Goal: Information Seeking & Learning: Compare options

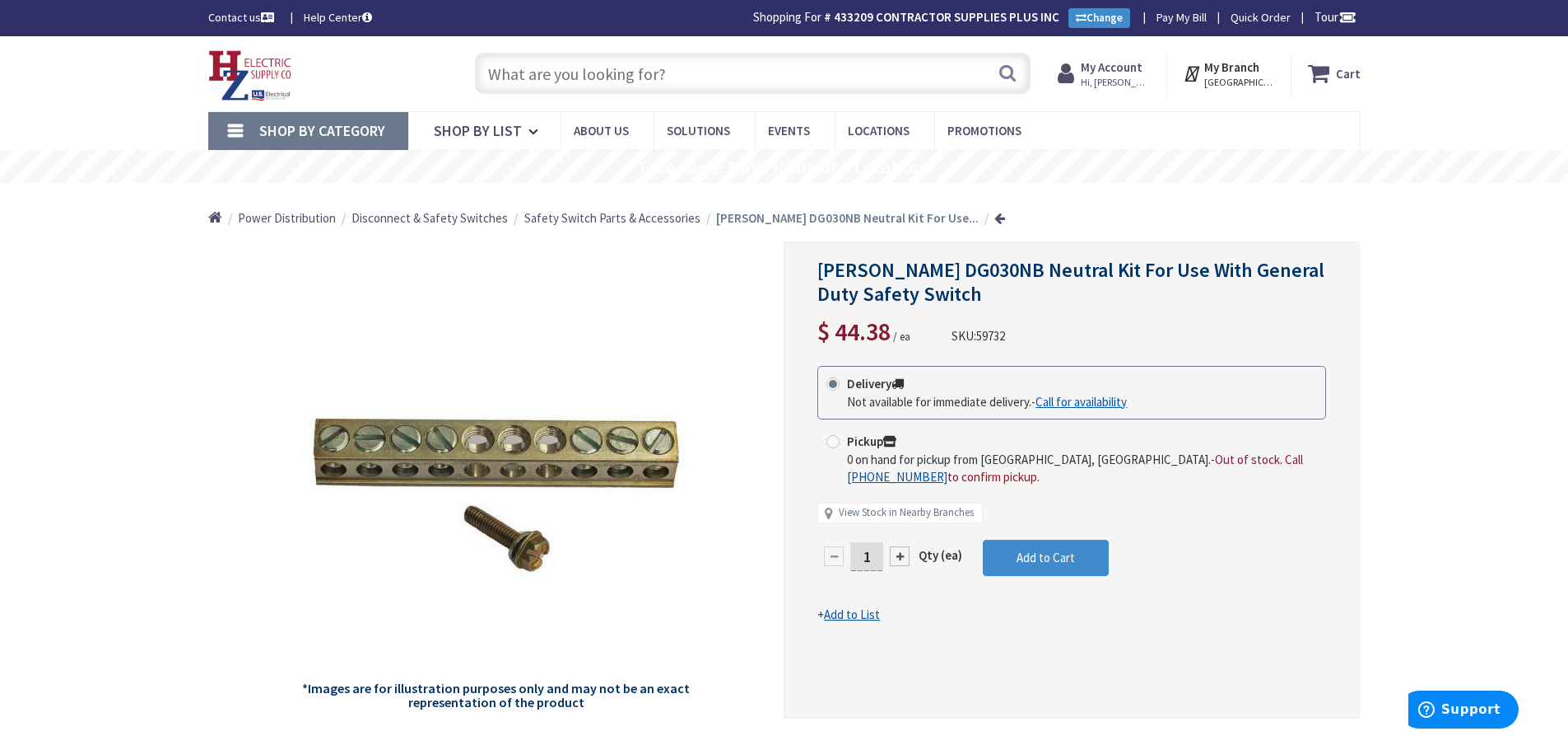
click at [581, 80] on input "text" at bounding box center [753, 73] width 556 height 42
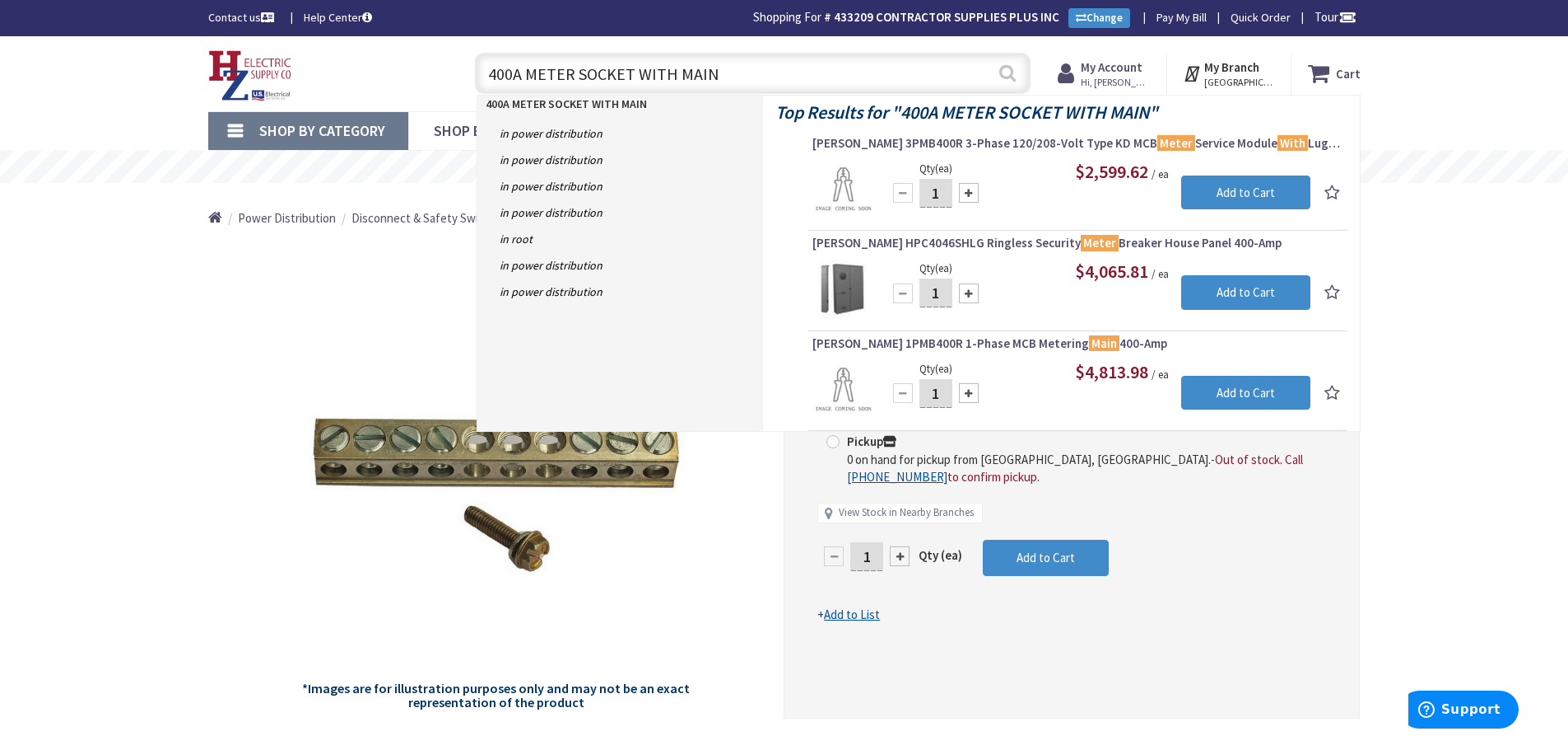
type input "400A METER SOCKET WITH MAIN"
click at [770, 70] on button "Search" at bounding box center [1008, 73] width 21 height 37
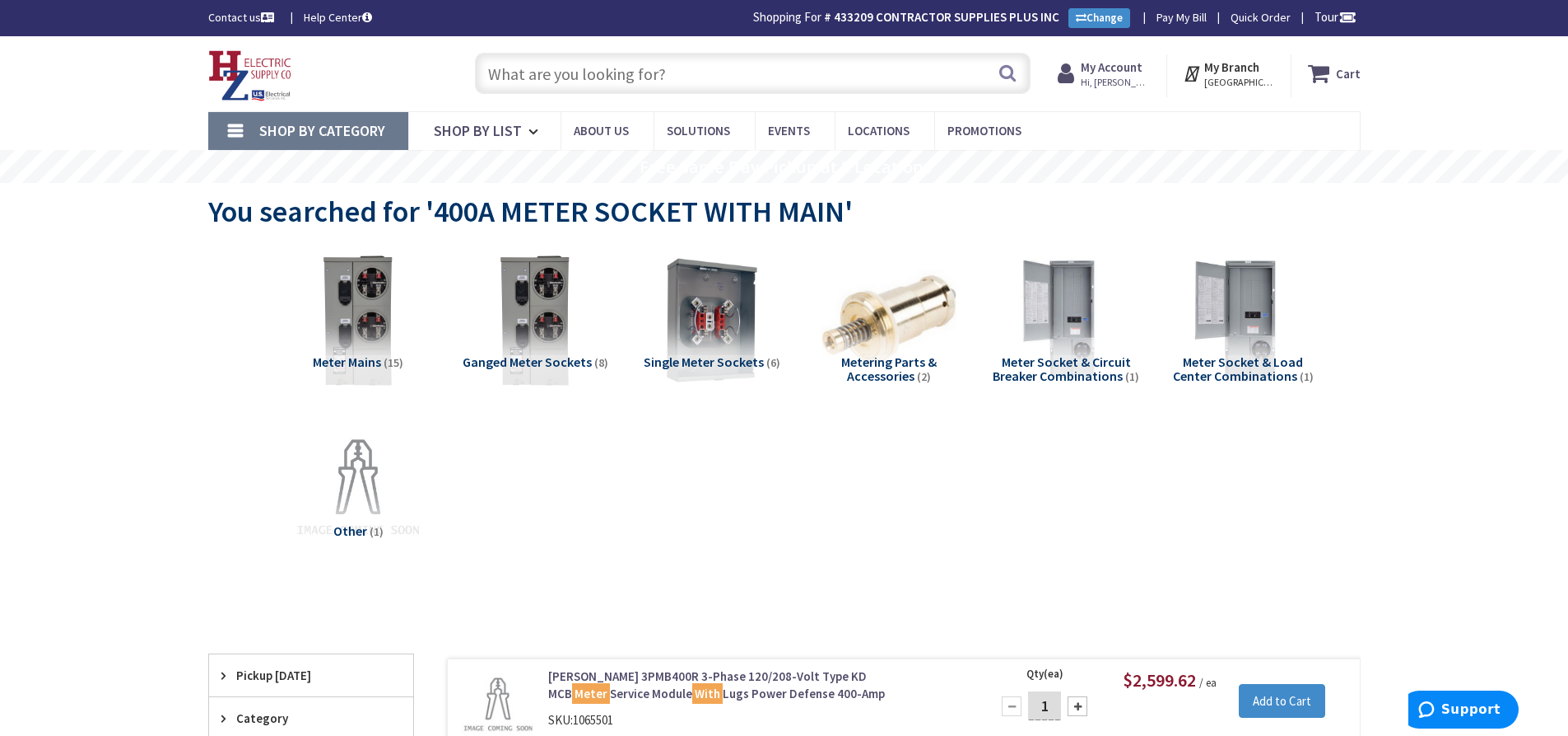
click at [575, 78] on input "text" at bounding box center [753, 73] width 556 height 42
type input "W"
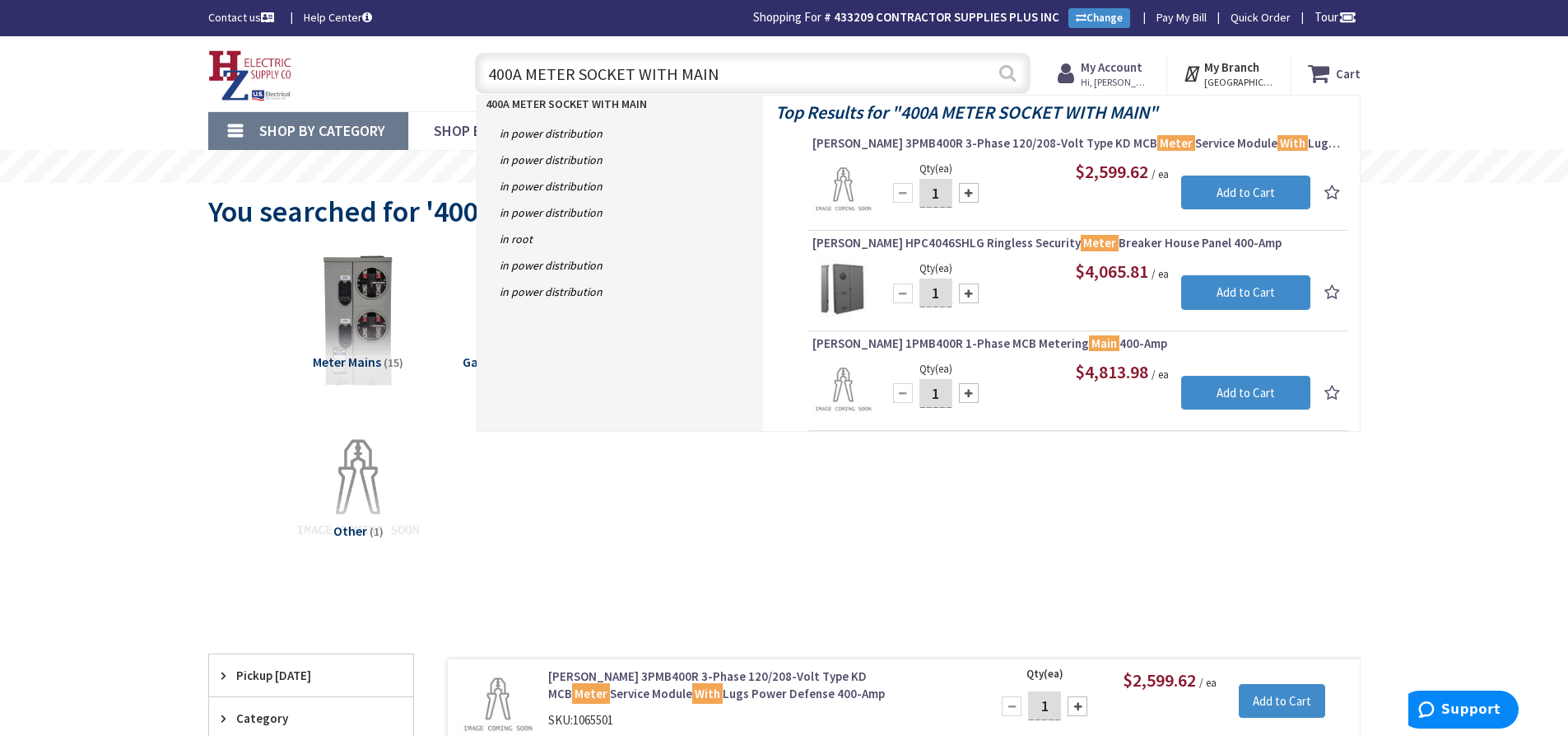
type input "400A METER SOCKET WITH MAIN"
click at [1005, 70] on button "Search" at bounding box center [1008, 73] width 21 height 37
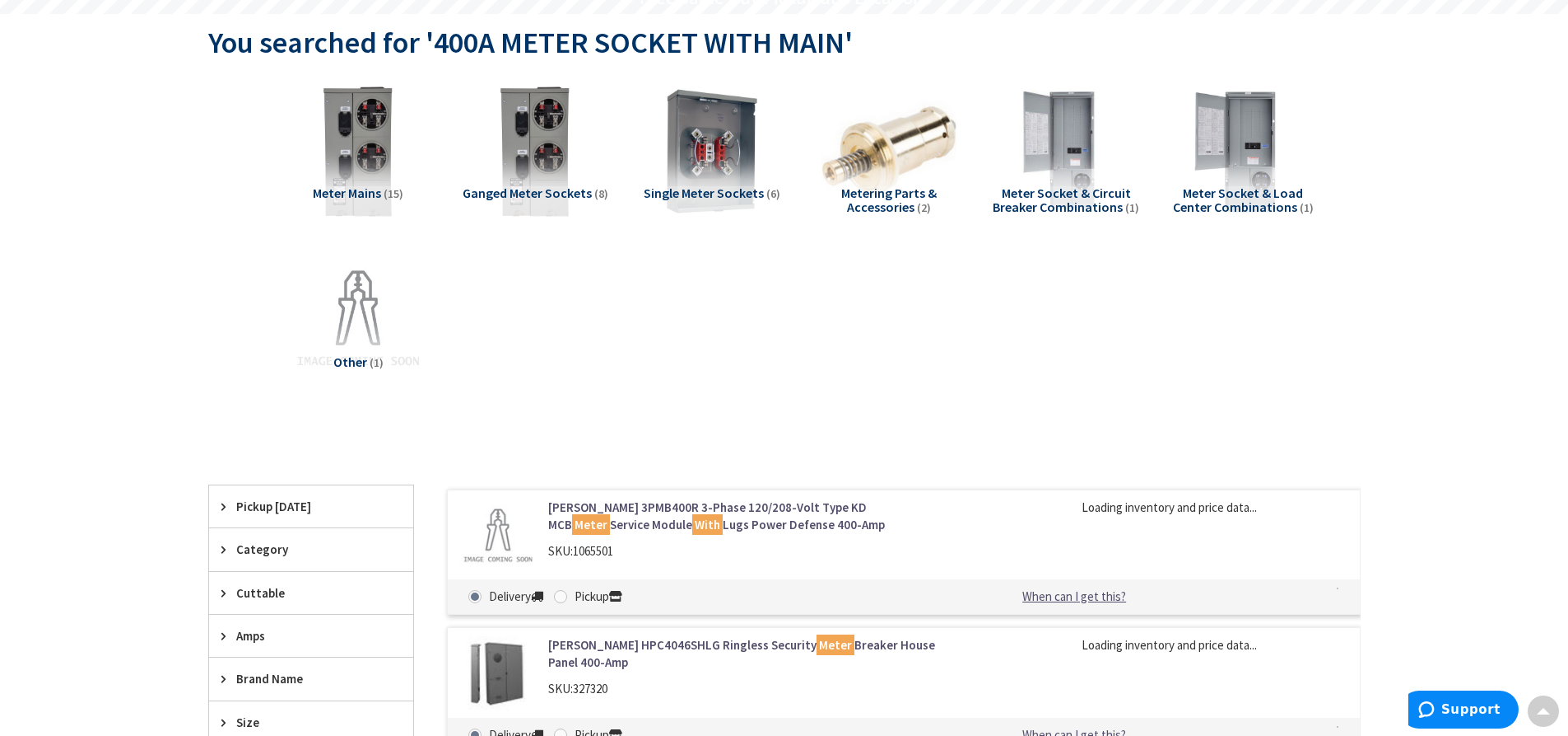
scroll to position [168, 0]
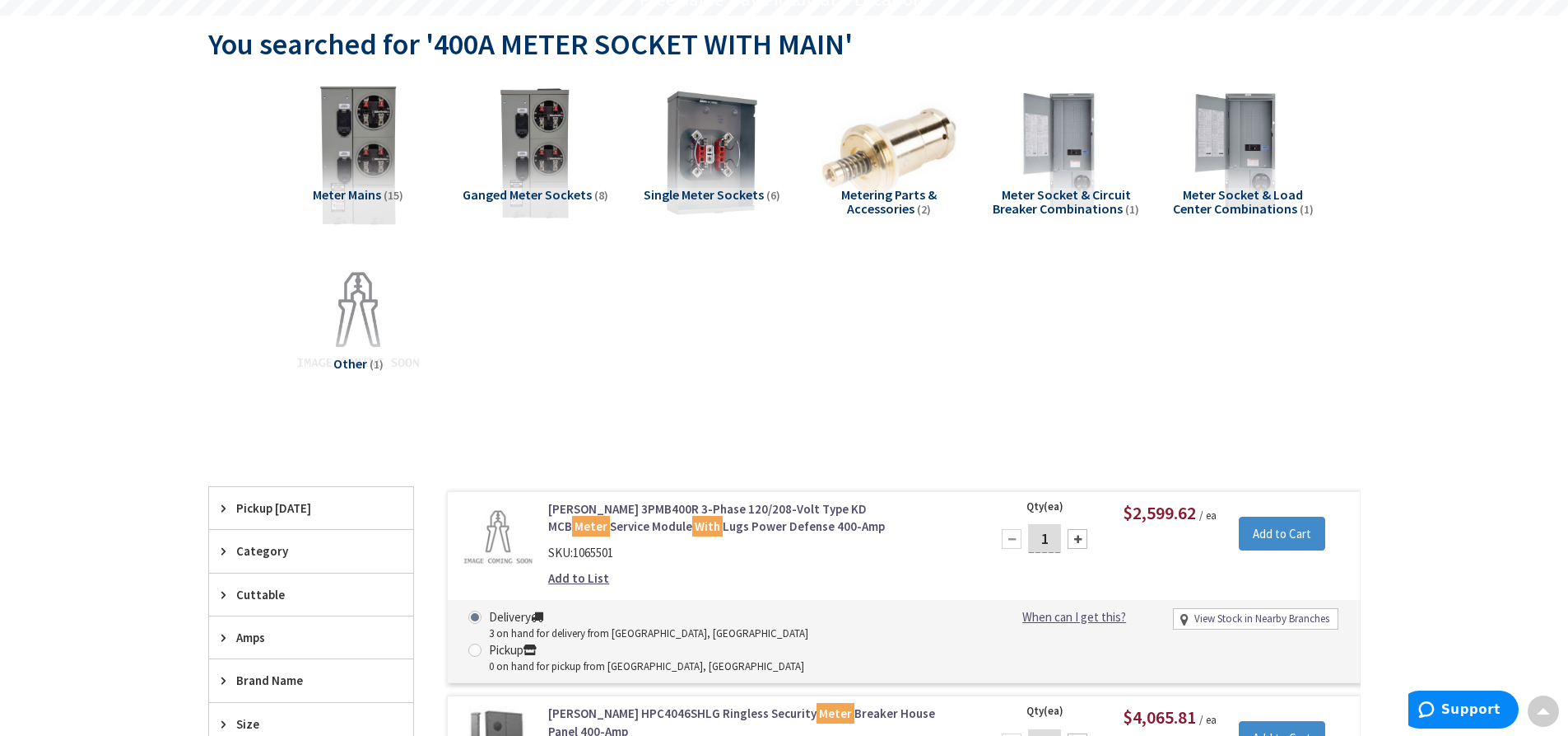
click at [364, 141] on img at bounding box center [358, 153] width 149 height 149
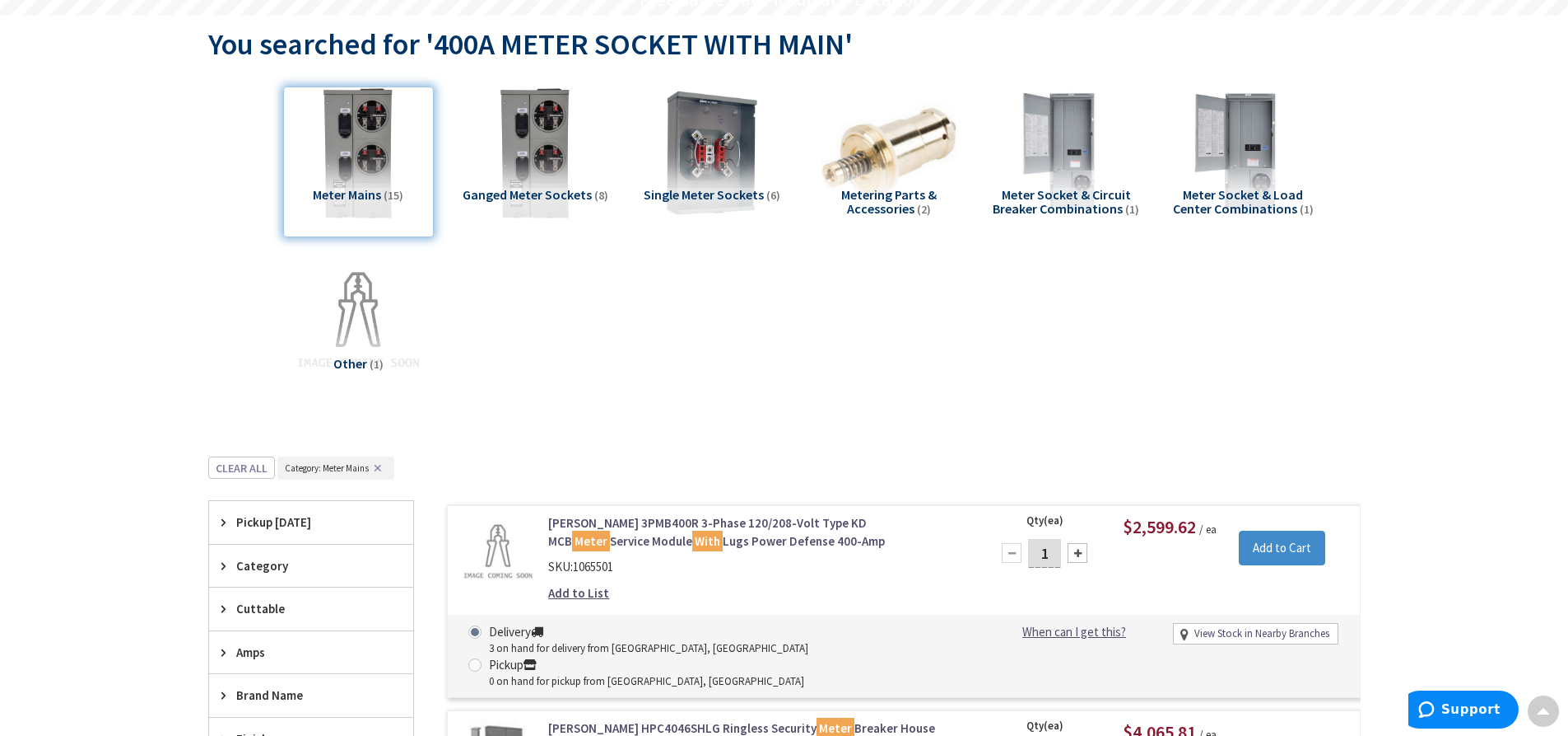
scroll to position [624, 0]
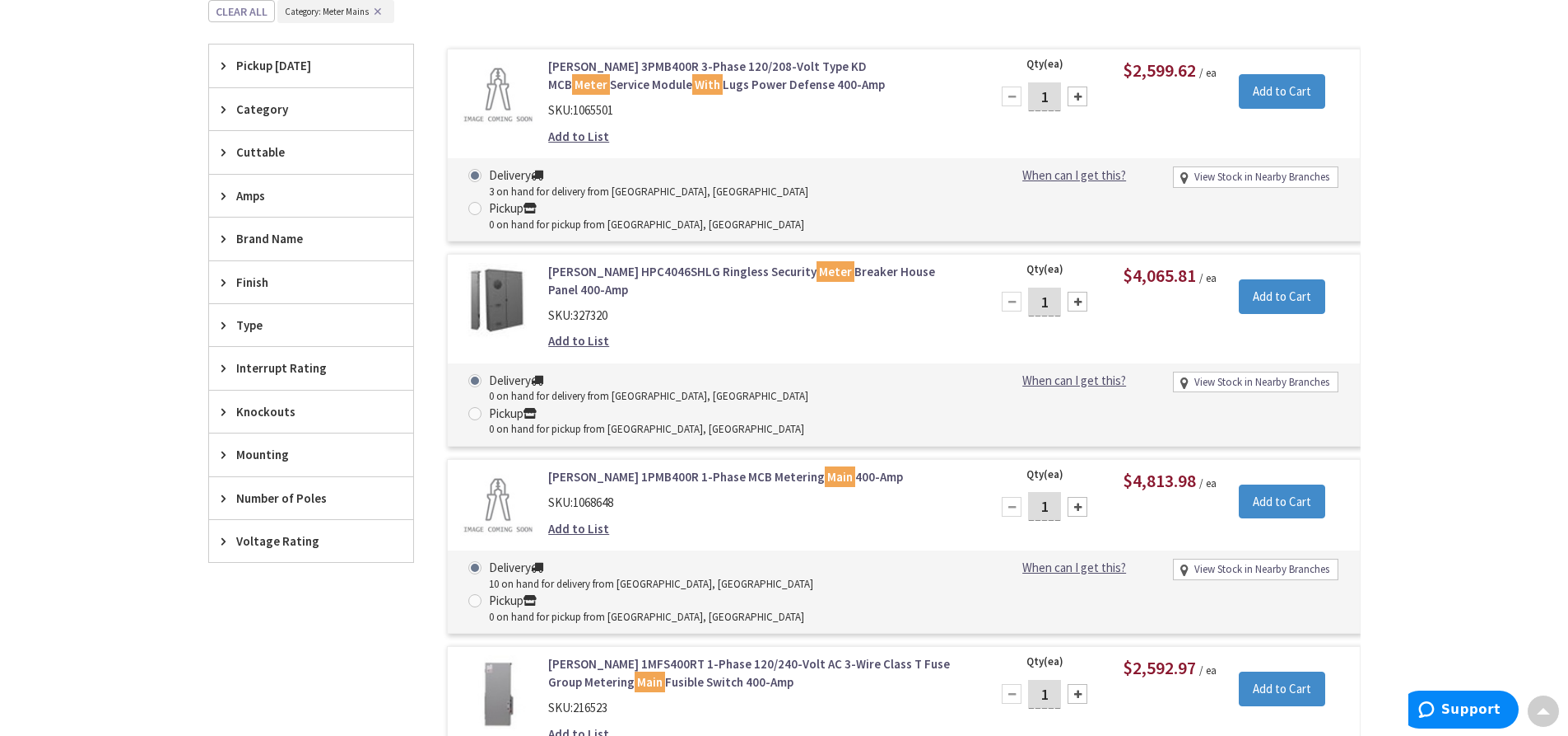
click at [659, 85] on link "Eaton 3PMB400R 3-Phase 120/208-Volt Type KD MCB Meter Service Module With Lugs …" at bounding box center [757, 76] width 419 height 36
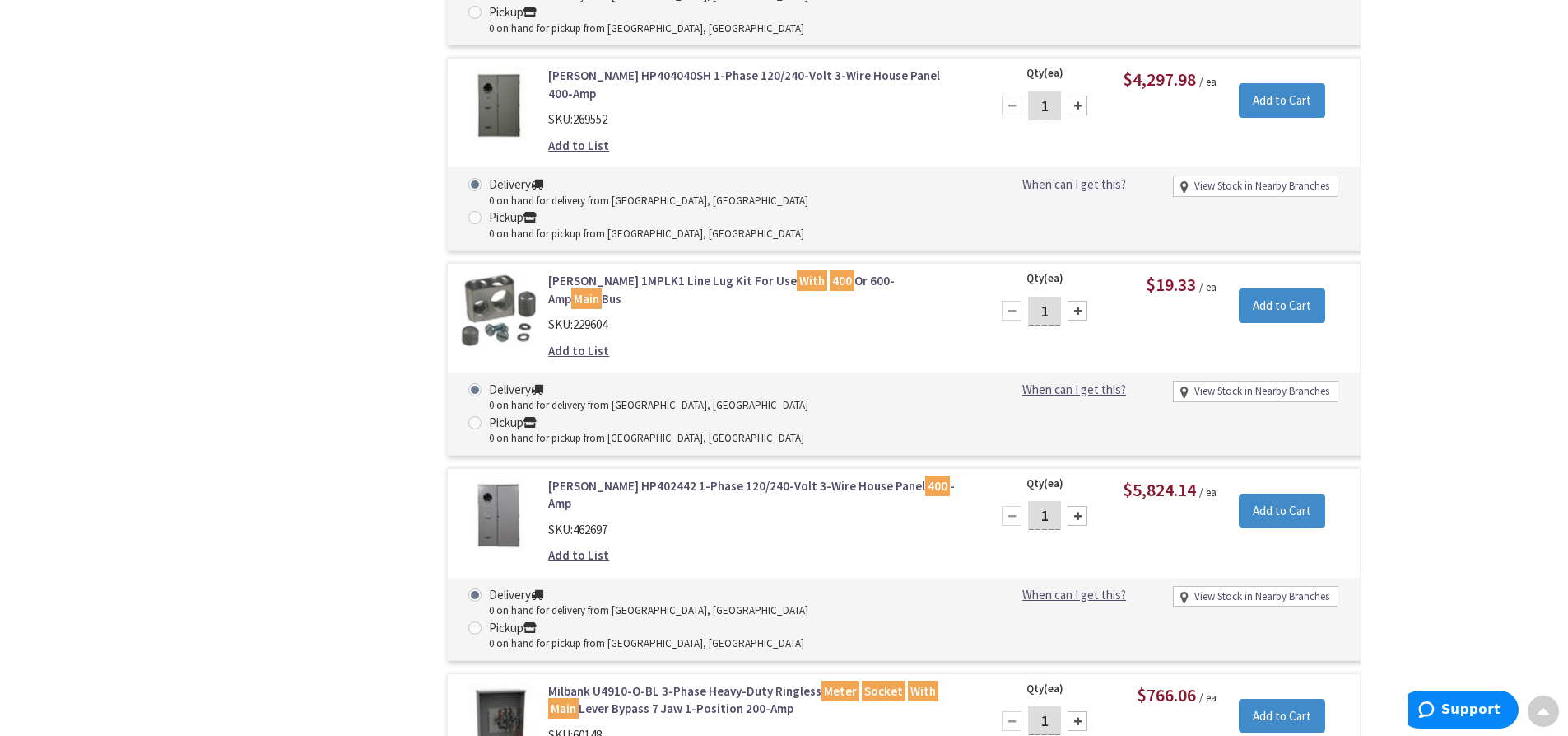
scroll to position [1361, 0]
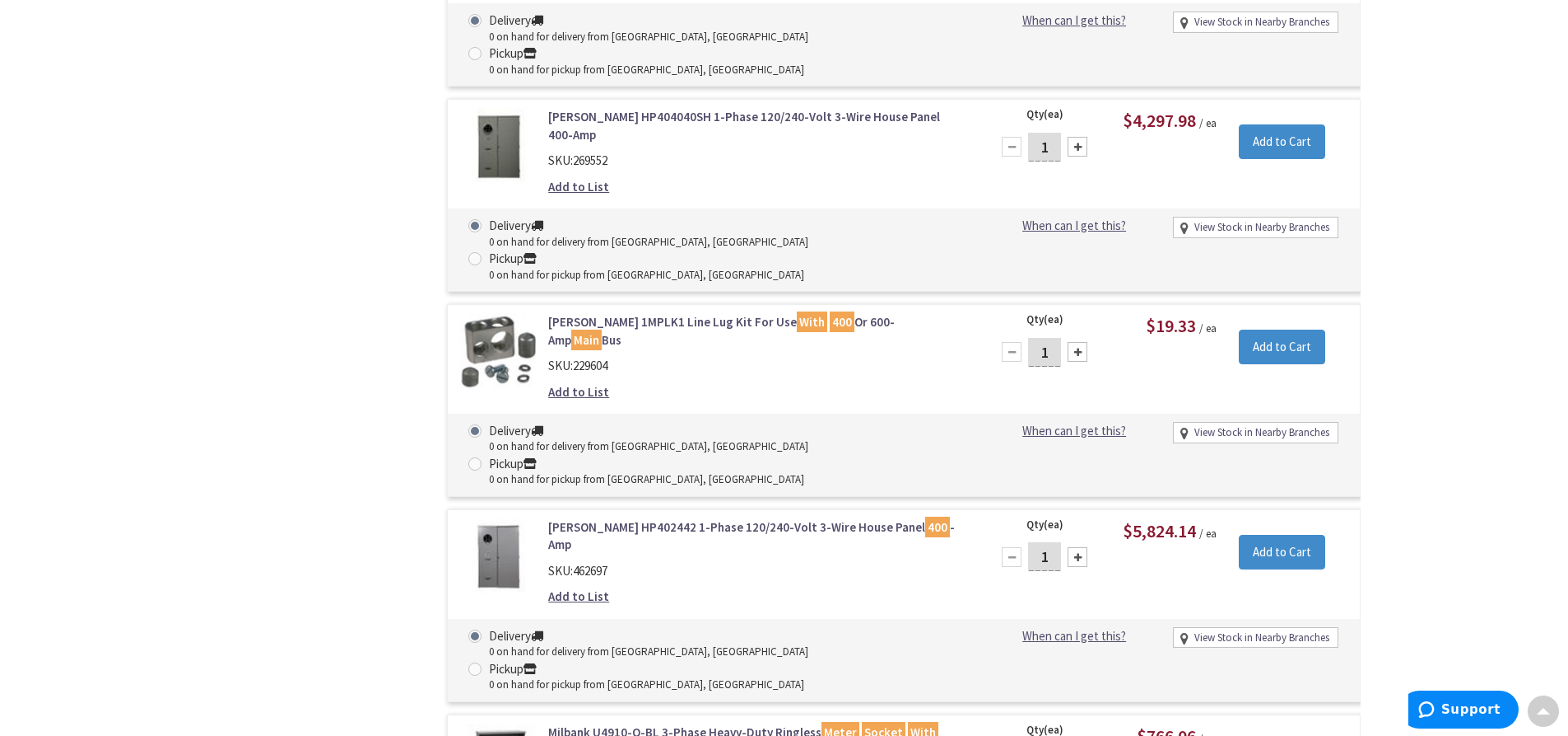
click at [708, 518] on link "Eaton HP402442 1-Phase 120/240-Volt 3-Wire House Panel 400 -Amp" at bounding box center [757, 536] width 419 height 36
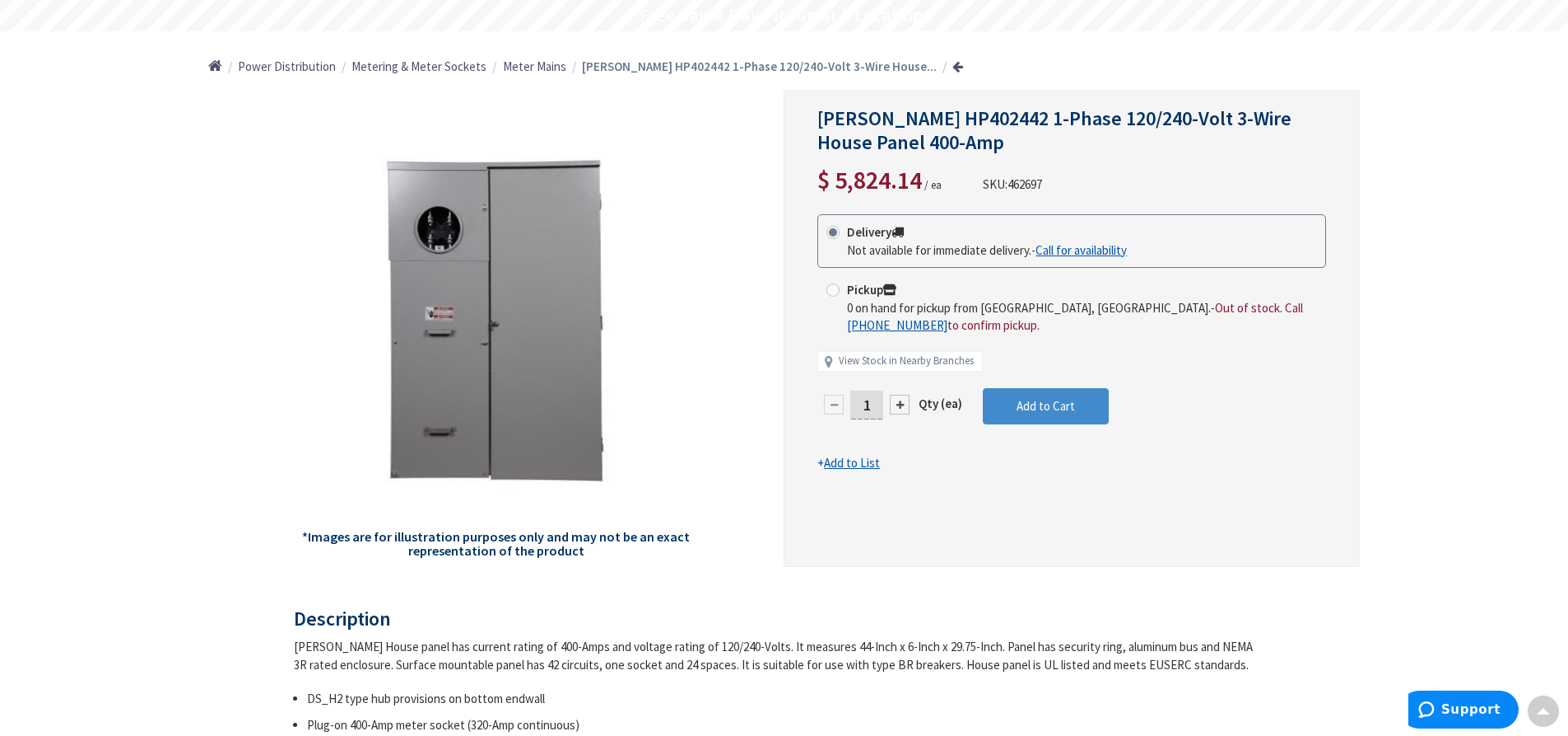
scroll to position [85, 0]
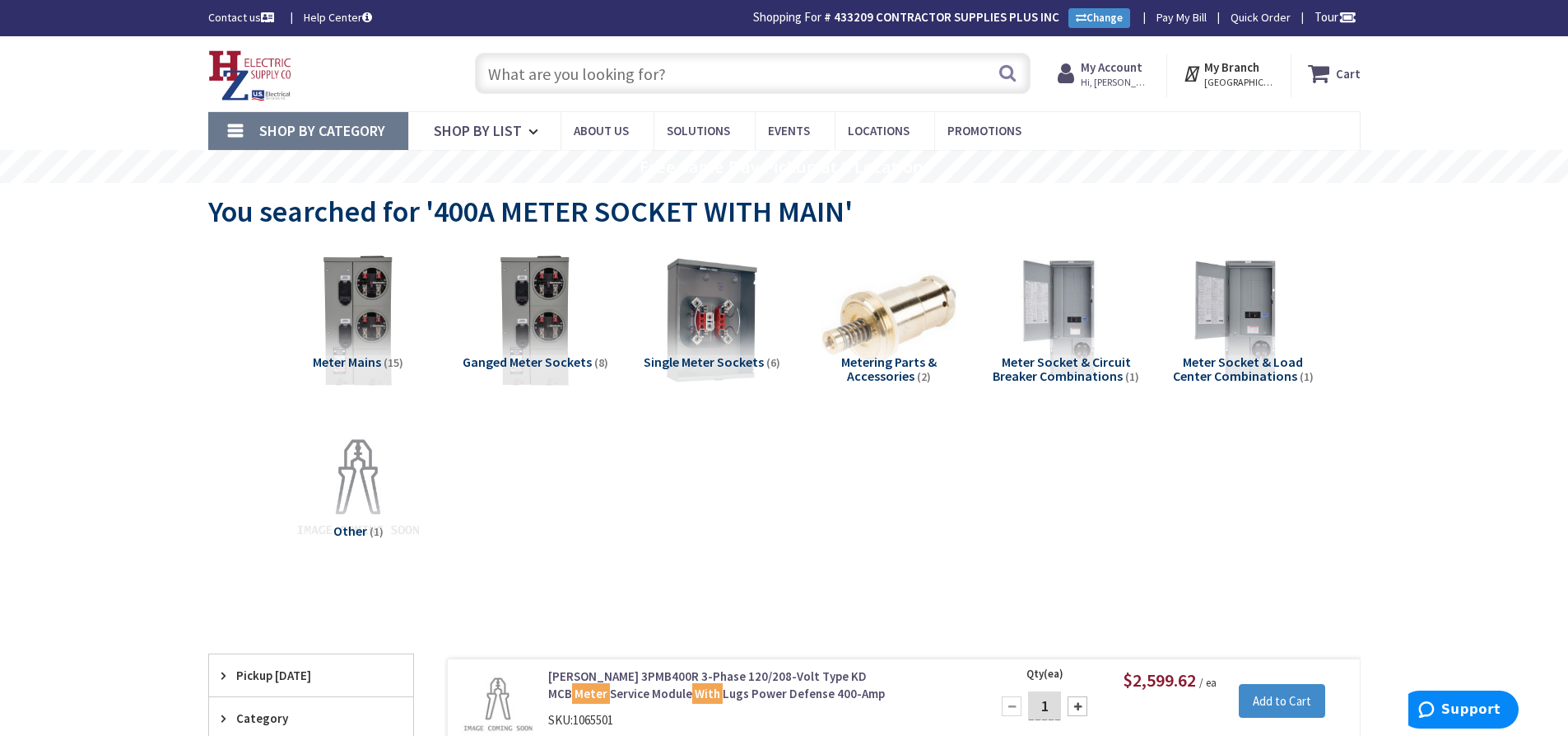
click at [543, 63] on input "text" at bounding box center [753, 73] width 556 height 42
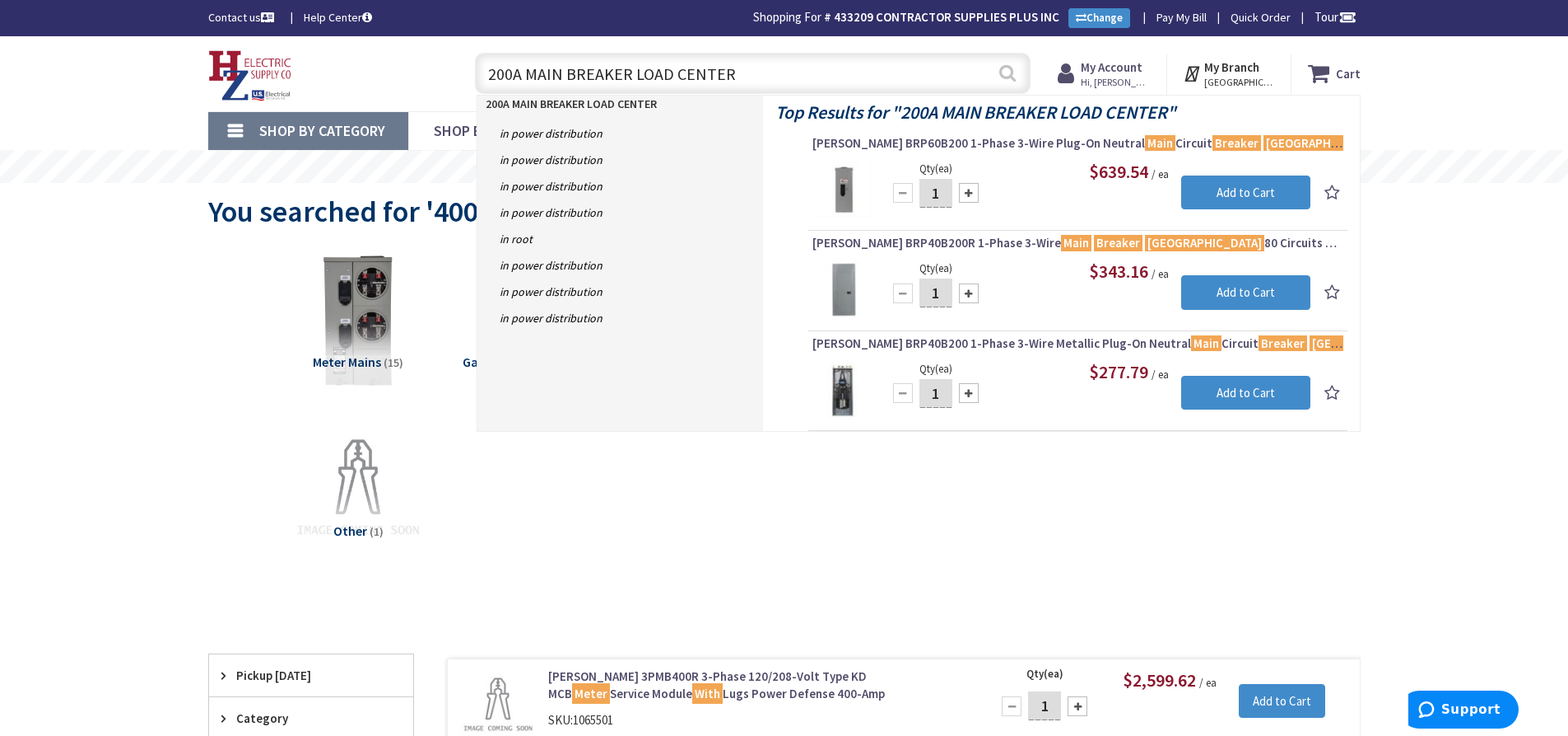
type input "200A MAIN BREAKER LOAD CENTER"
click at [1002, 77] on button "Search" at bounding box center [1008, 73] width 21 height 37
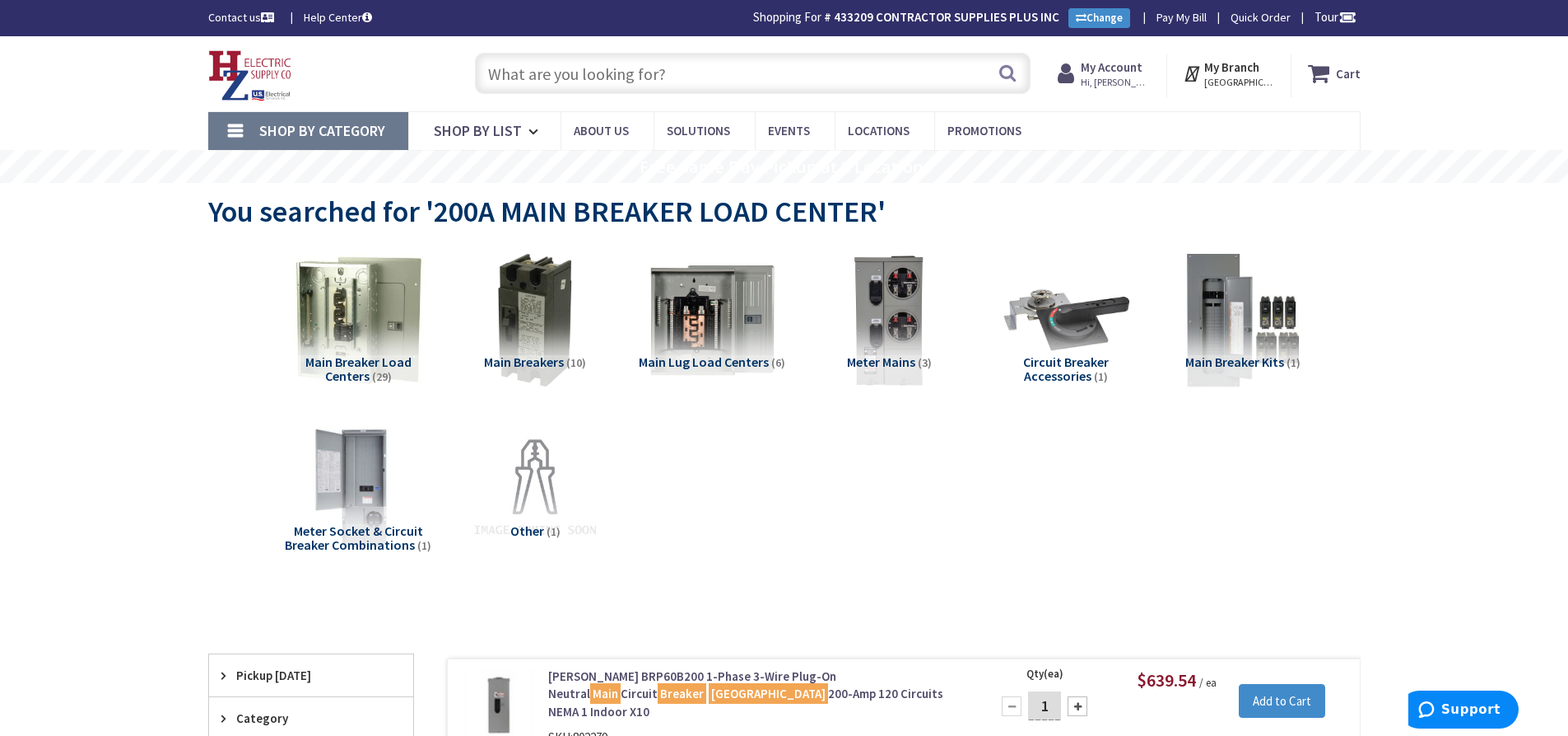
click at [521, 82] on input "text" at bounding box center [753, 73] width 556 height 42
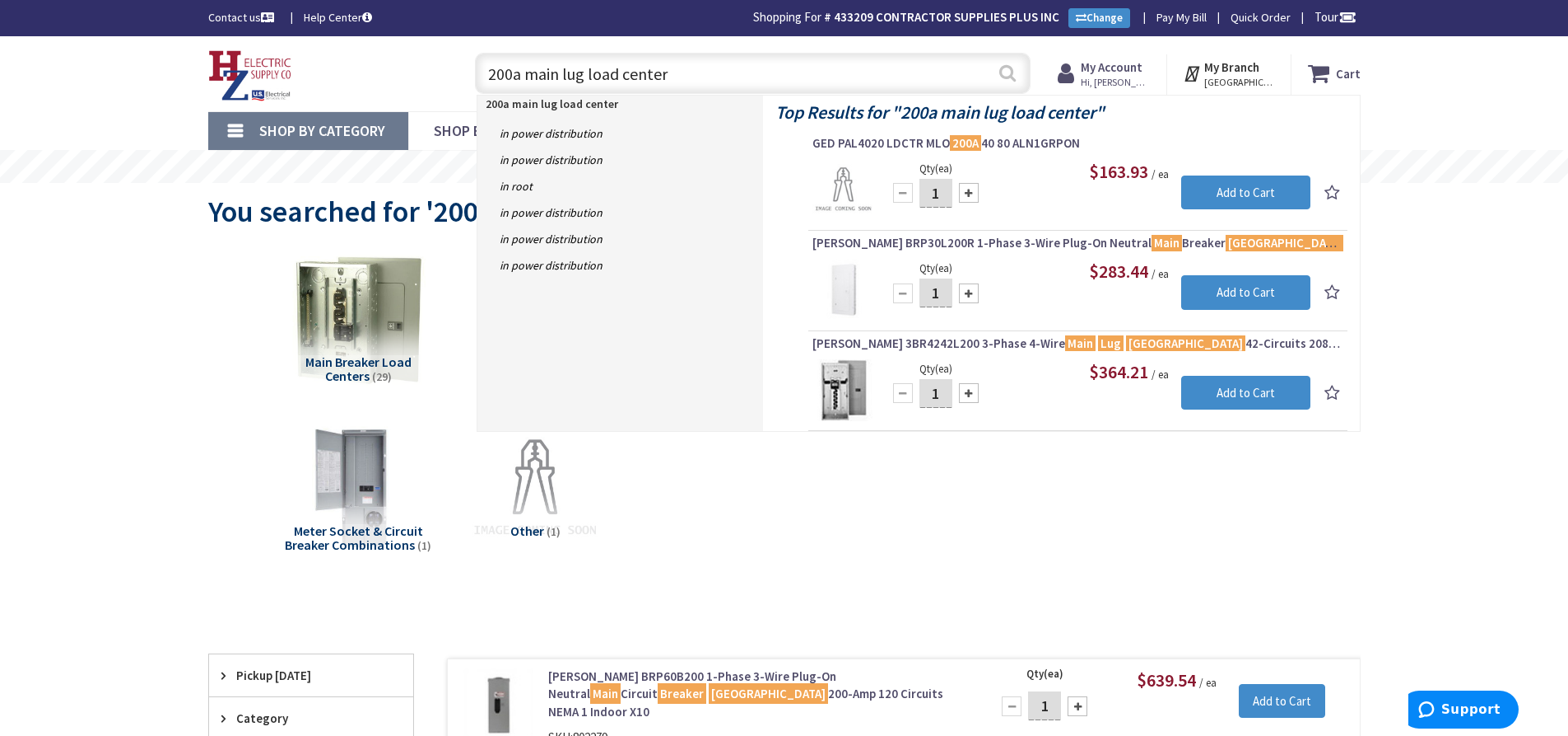
type input "200a main lug load center"
click at [1003, 79] on button "Search" at bounding box center [1008, 73] width 21 height 37
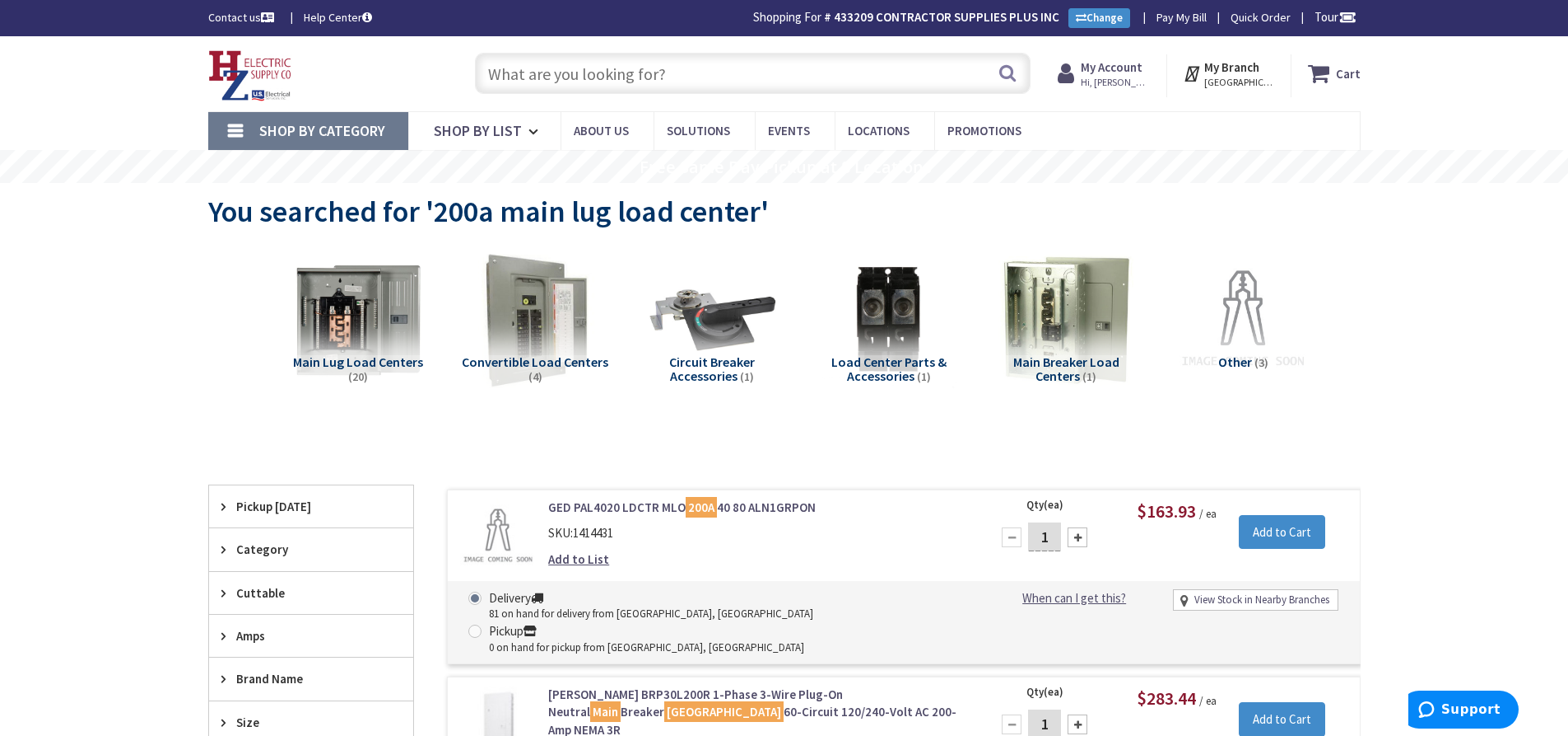
click at [577, 88] on input "text" at bounding box center [753, 73] width 556 height 42
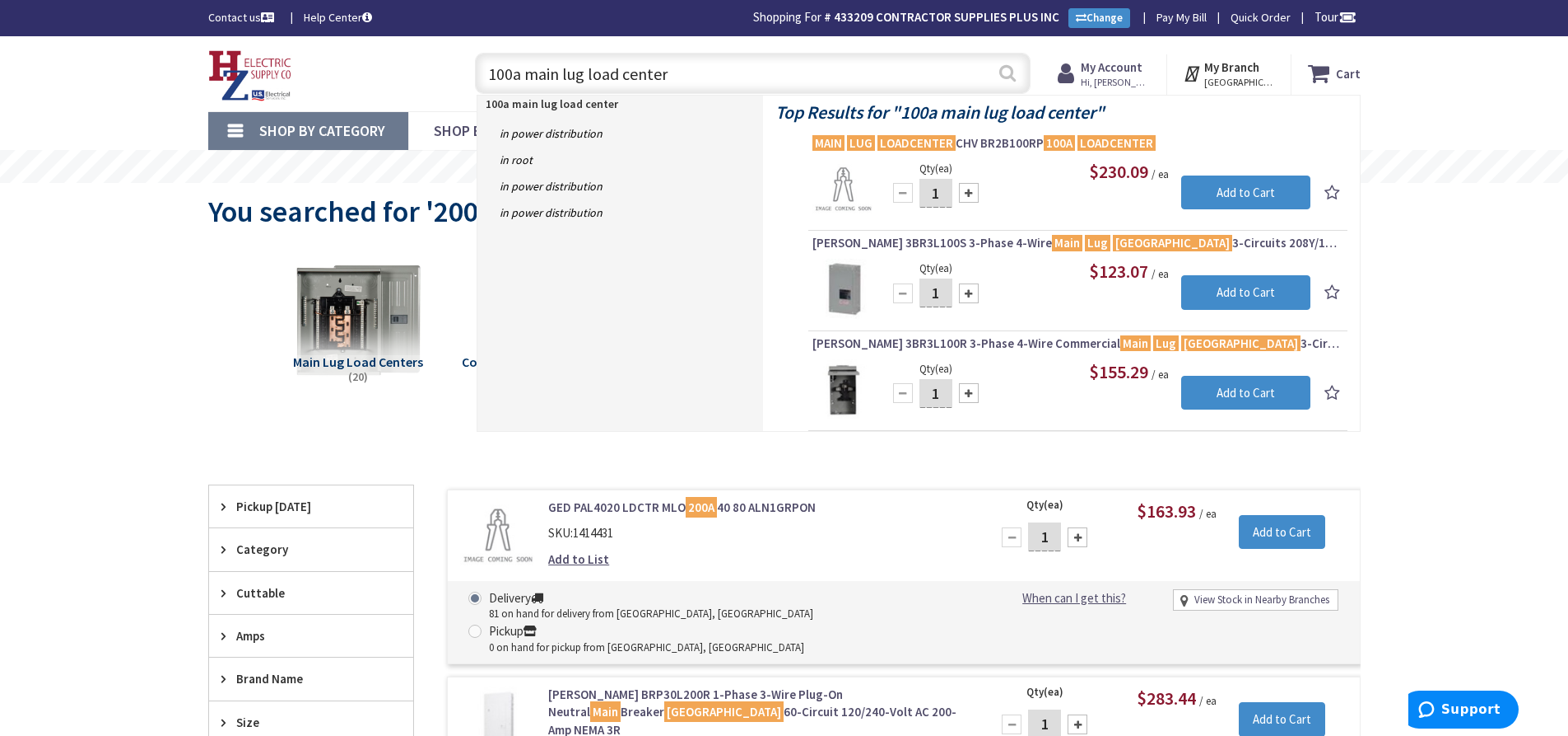
type input "100a main lug load center"
click at [1010, 70] on button "Search" at bounding box center [1008, 73] width 21 height 37
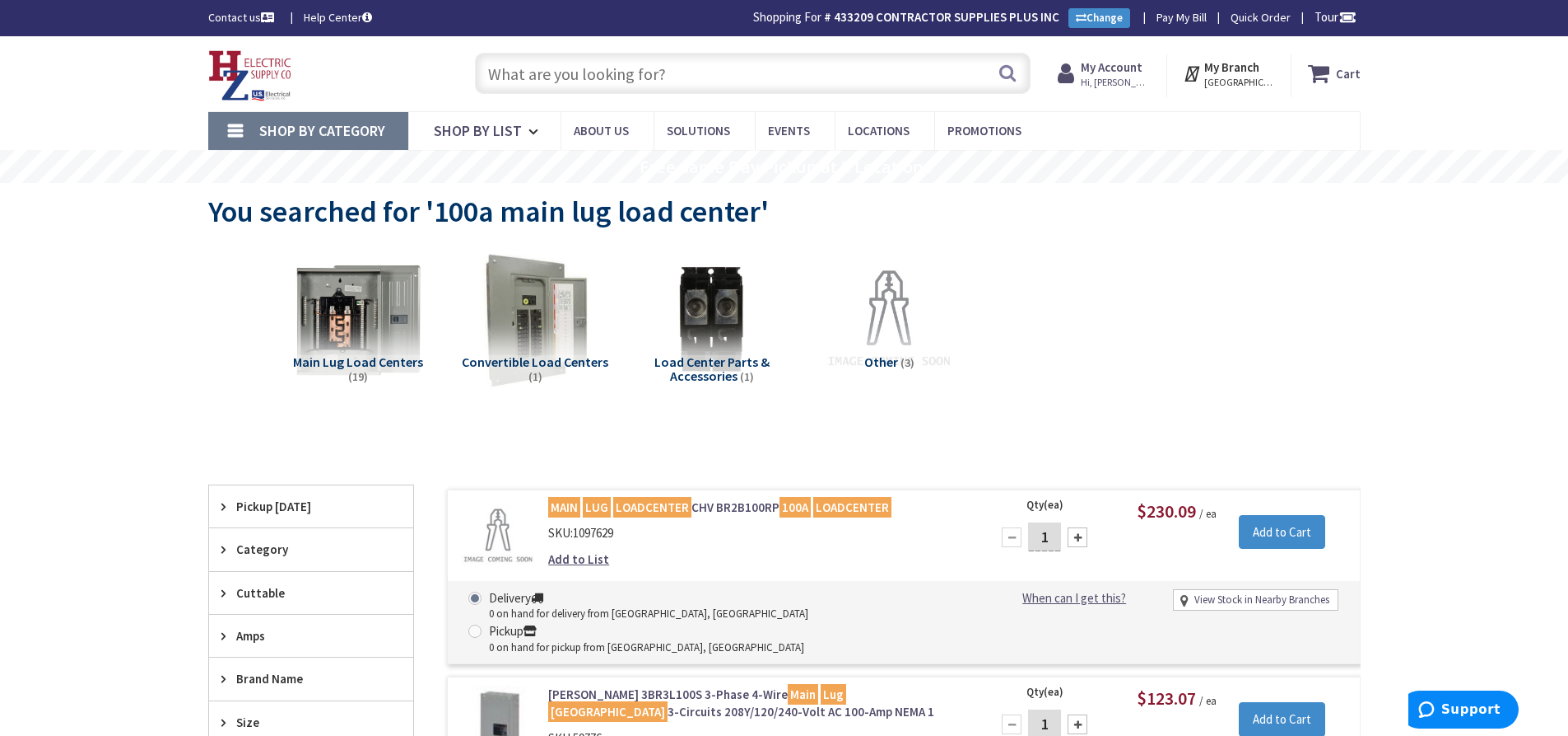
click at [597, 68] on input "text" at bounding box center [753, 73] width 556 height 42
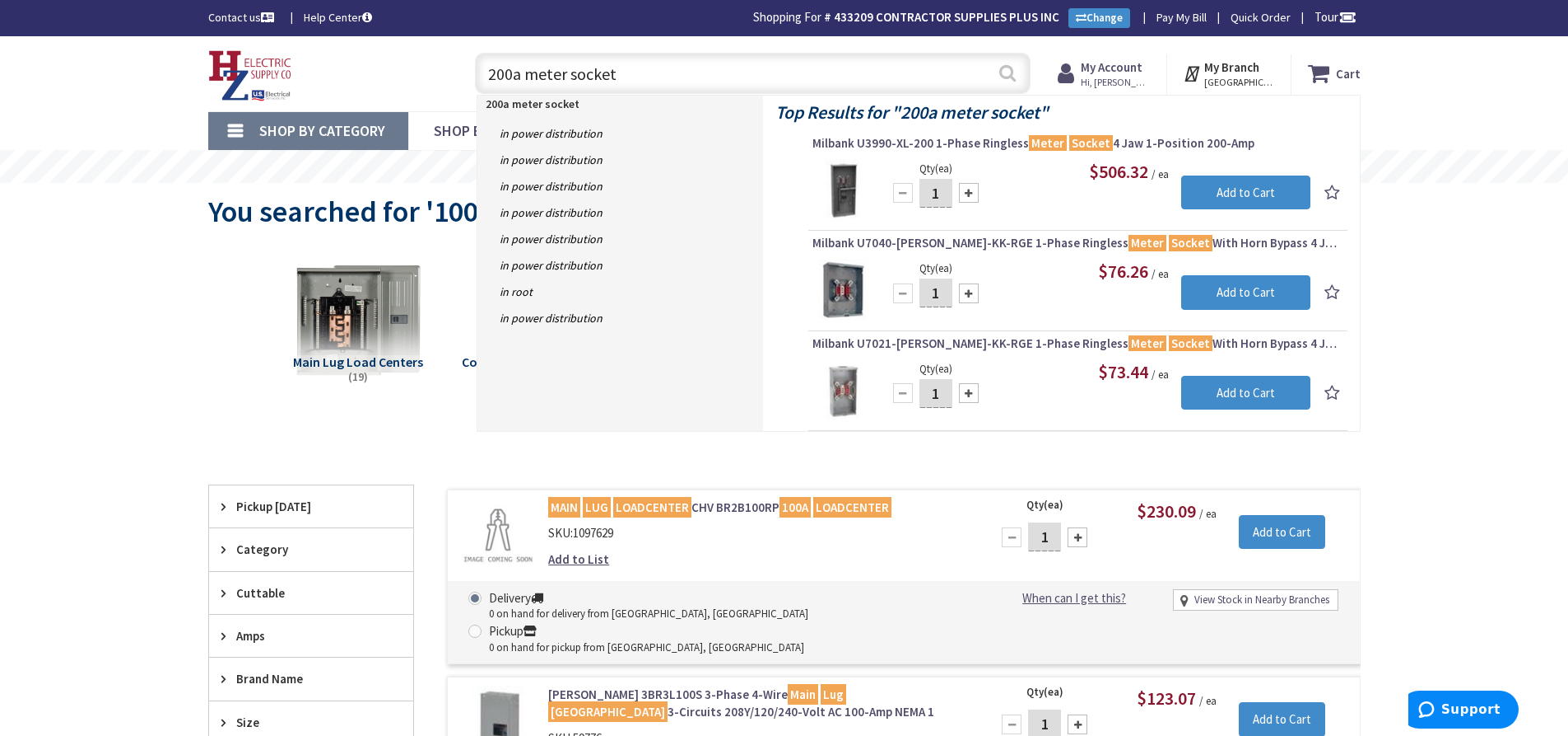
type input "200a meter socket"
click at [1005, 74] on button "Search" at bounding box center [1008, 73] width 21 height 37
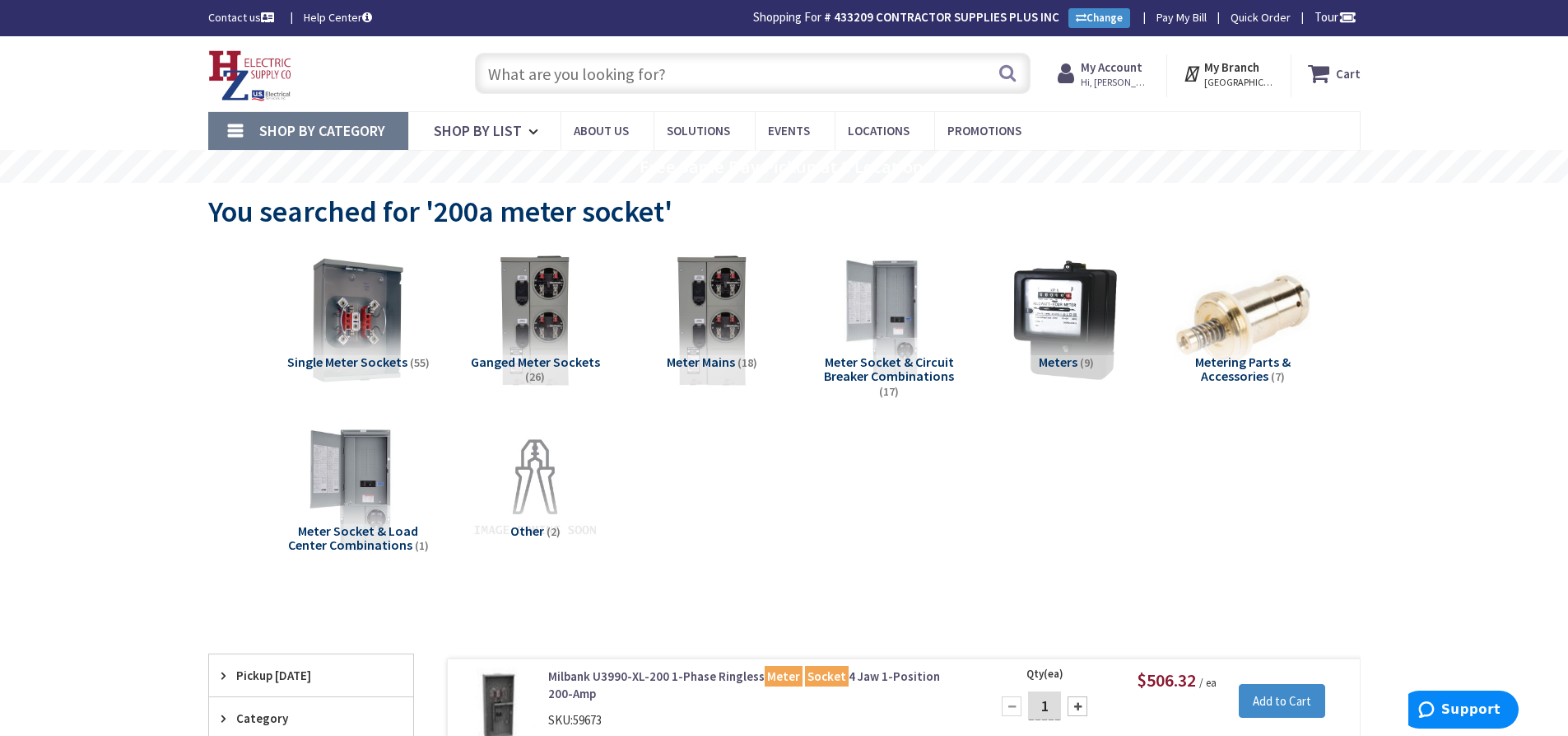
click at [621, 80] on input "text" at bounding box center [753, 73] width 556 height 42
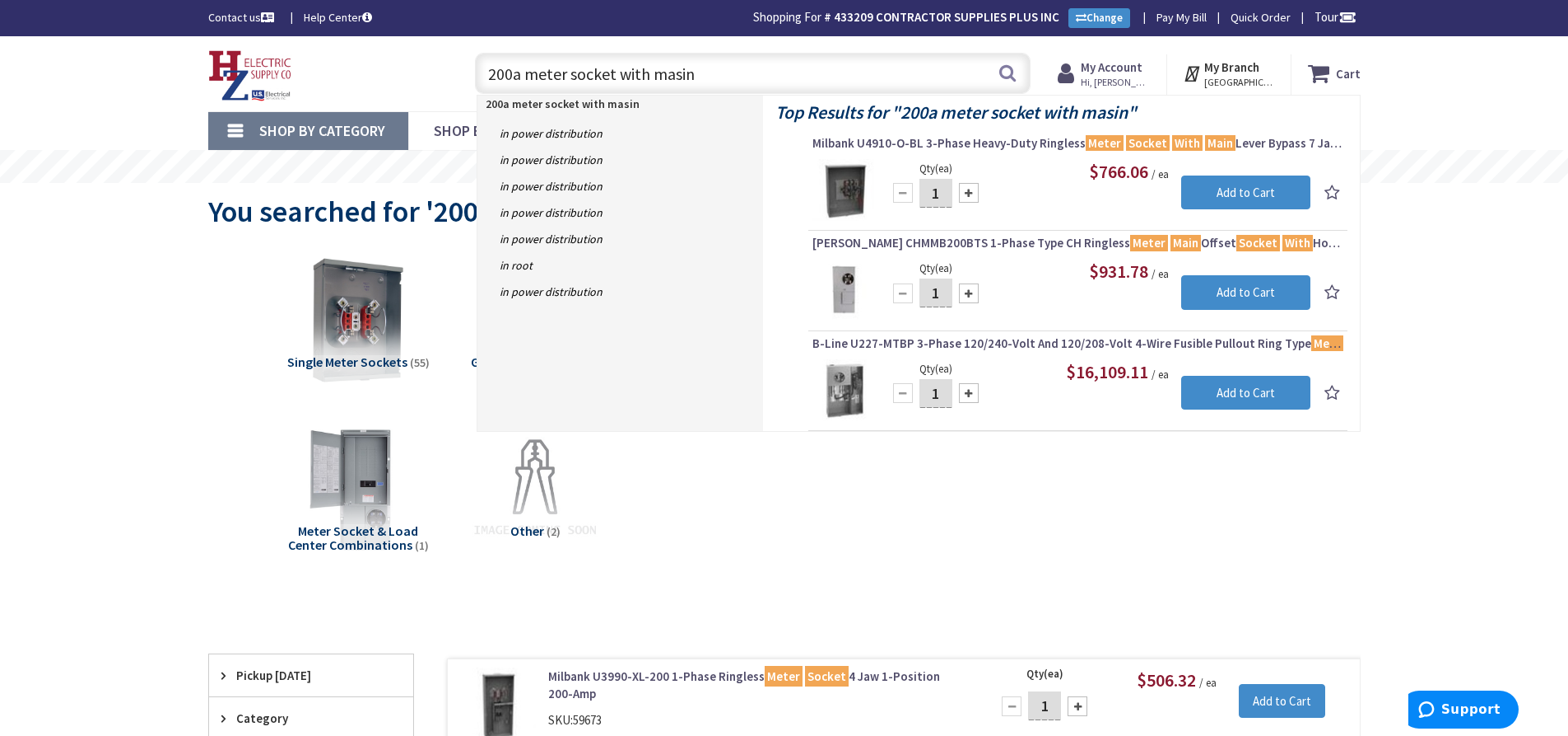
click at [679, 77] on input "200a meter socket with masin" at bounding box center [753, 73] width 556 height 42
type input "200a meter socket with main"
click at [1010, 75] on button "Search" at bounding box center [1008, 73] width 21 height 37
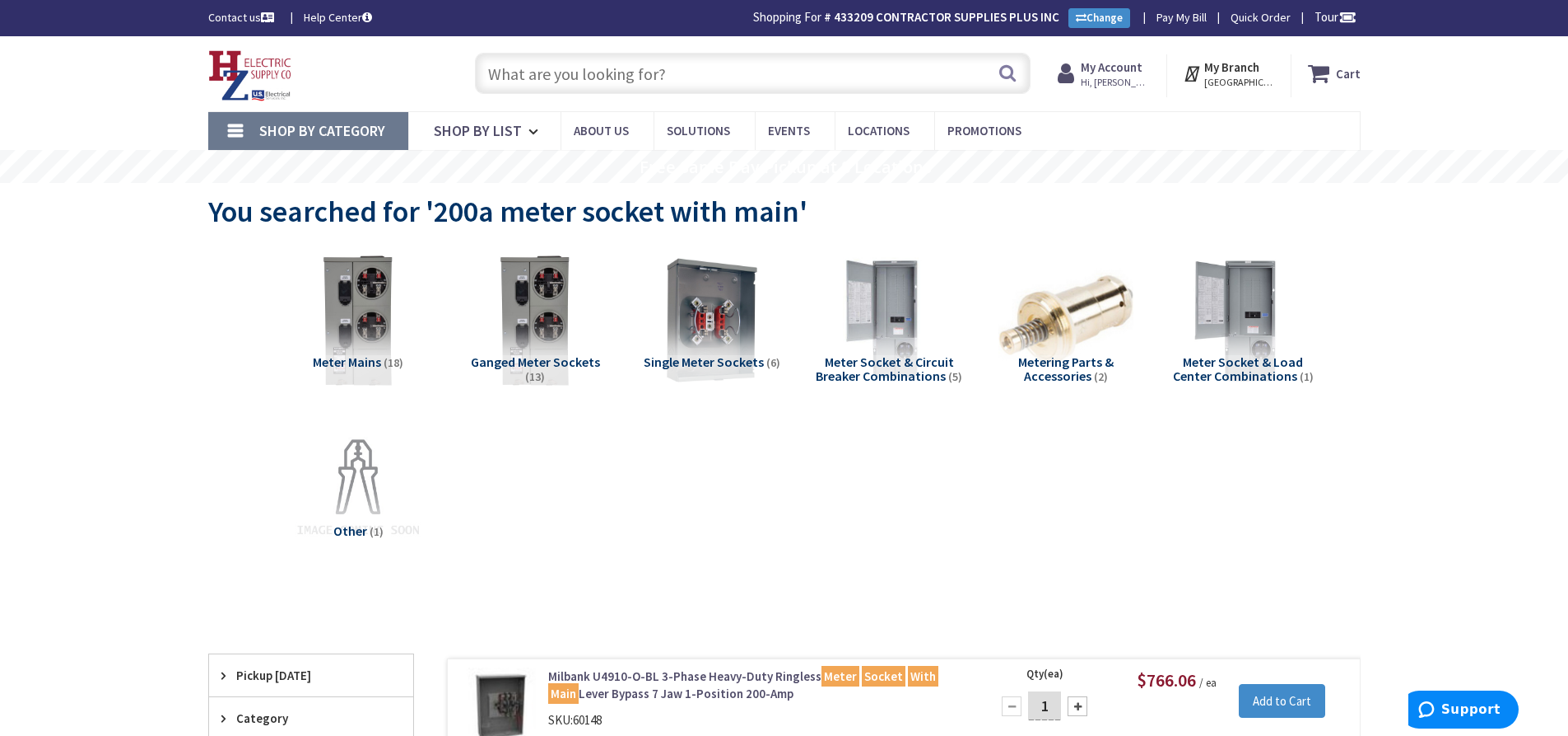
click at [553, 77] on input "text" at bounding box center [753, 73] width 556 height 42
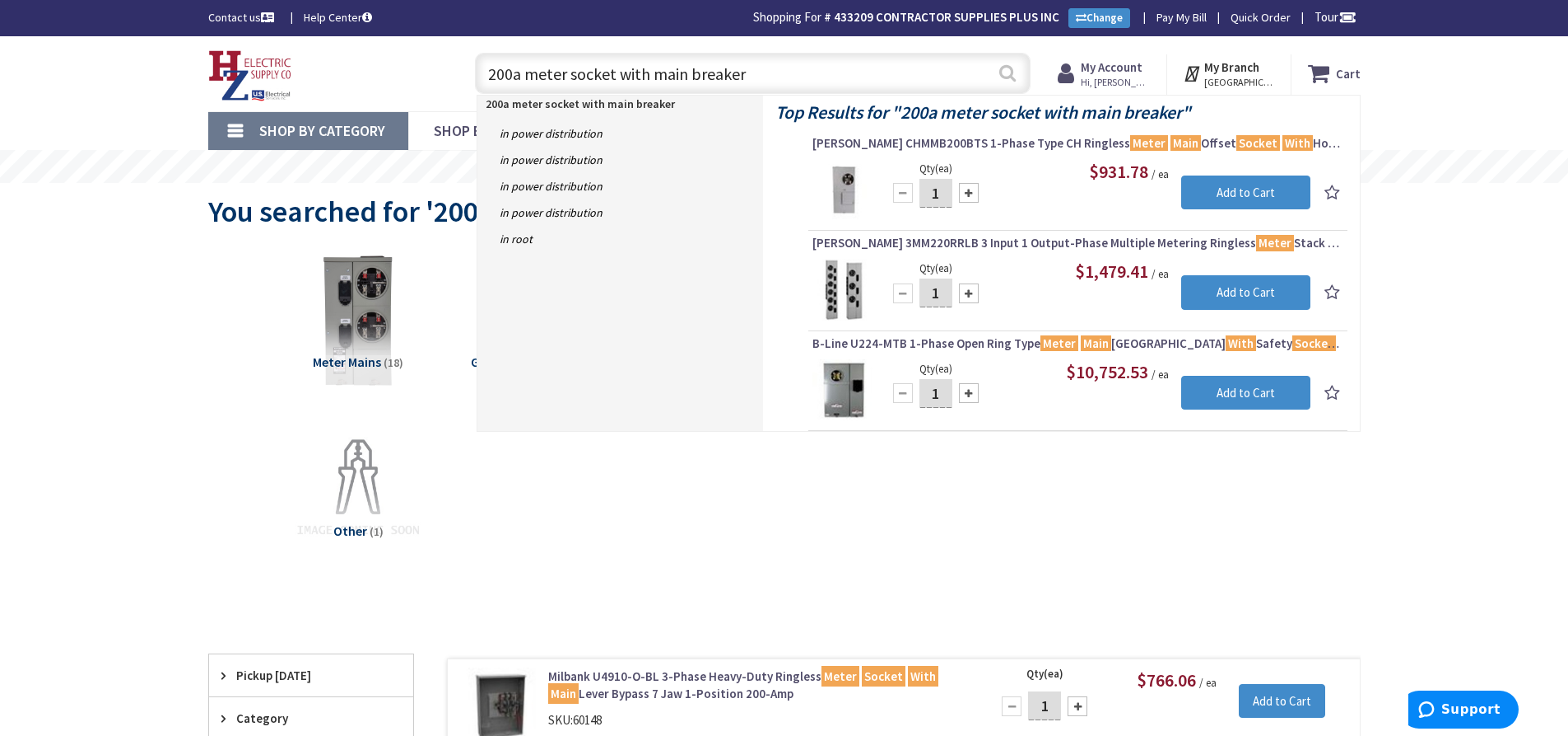
type input "200a meter socket with main breaker"
click at [1004, 79] on button "Search" at bounding box center [1008, 73] width 21 height 37
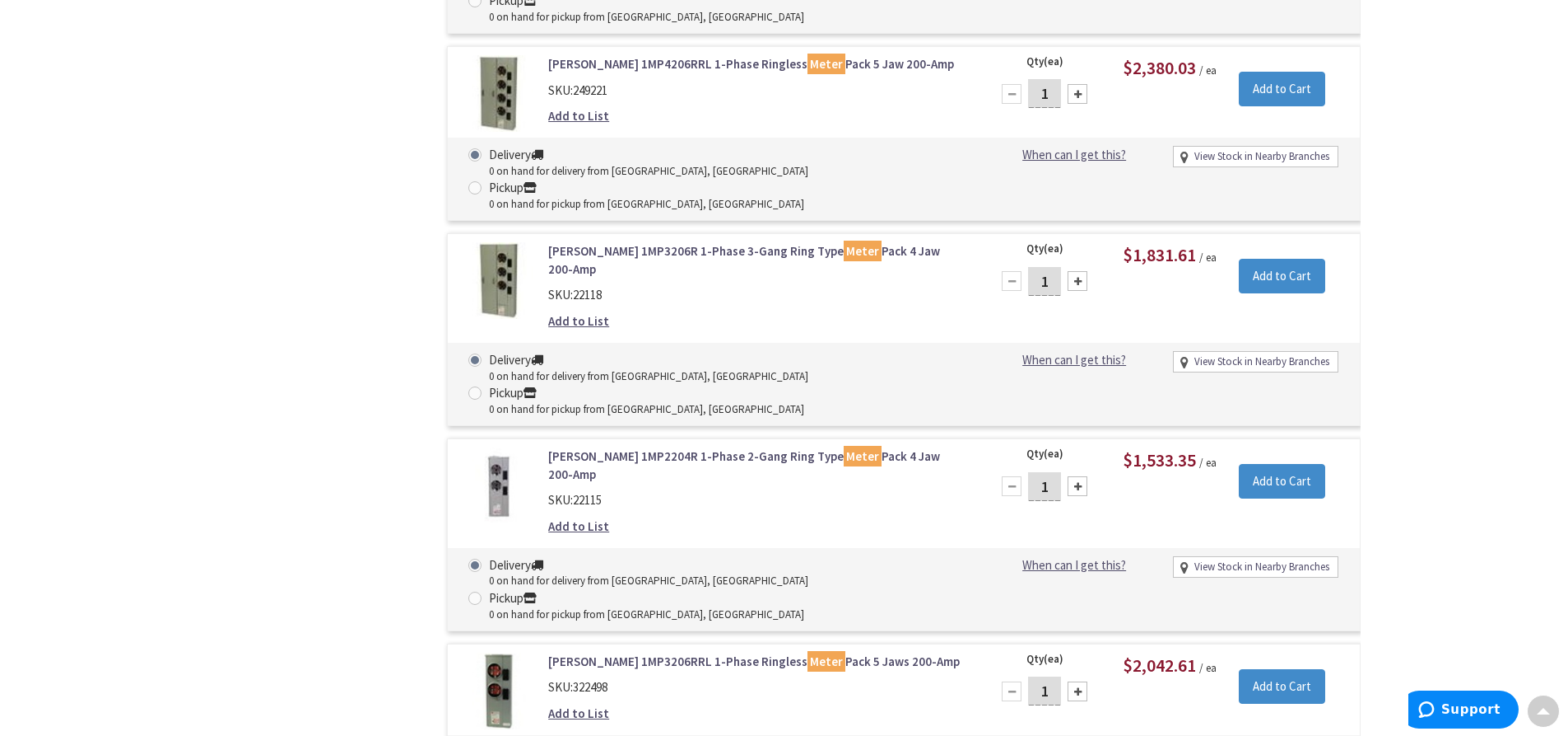
scroll to position [1650, 0]
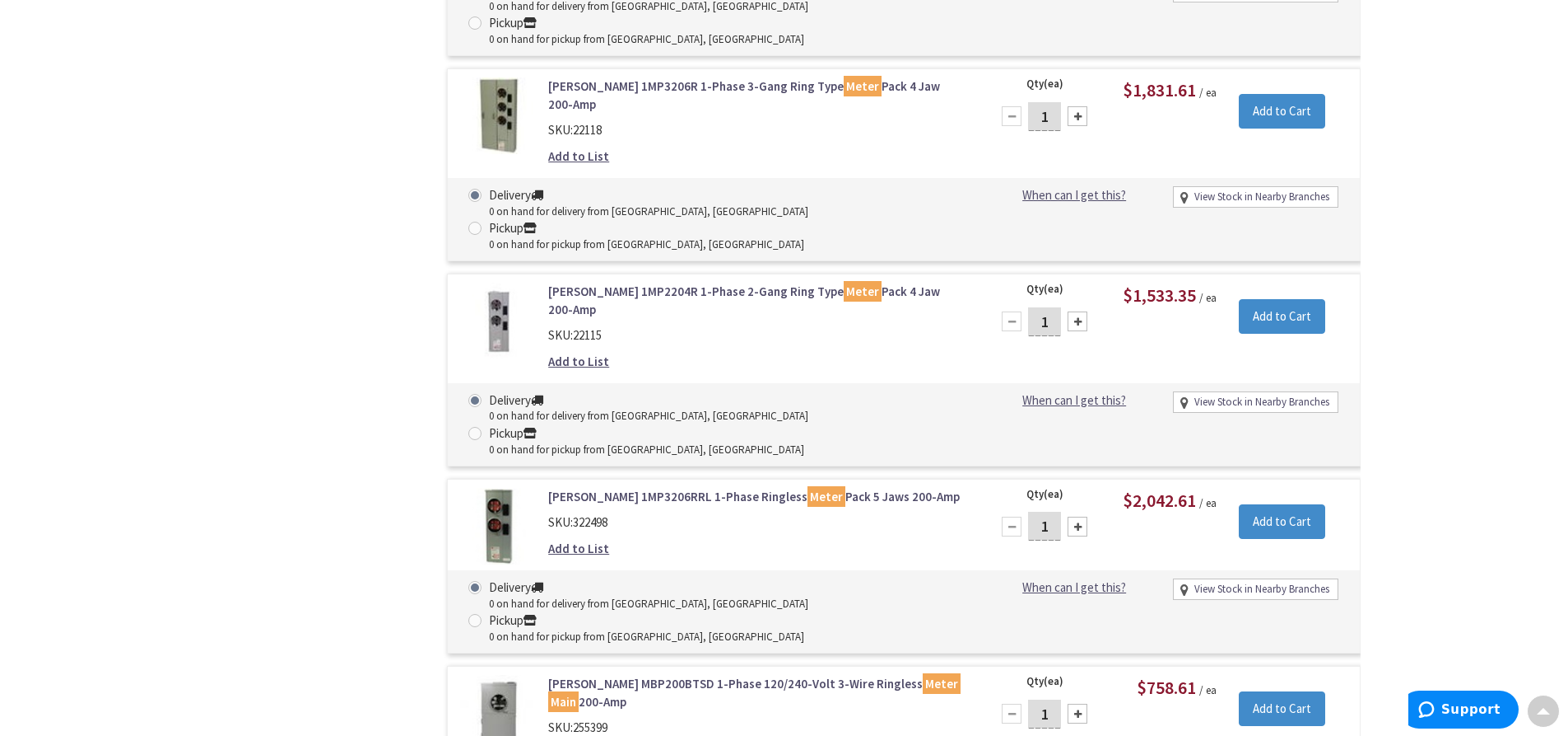
click at [712, 675] on link "Eaton MBP200BTSD 1-Phase 120/240-Volt 3-Wire Ringless Meter Main 200-Amp" at bounding box center [757, 692] width 419 height 36
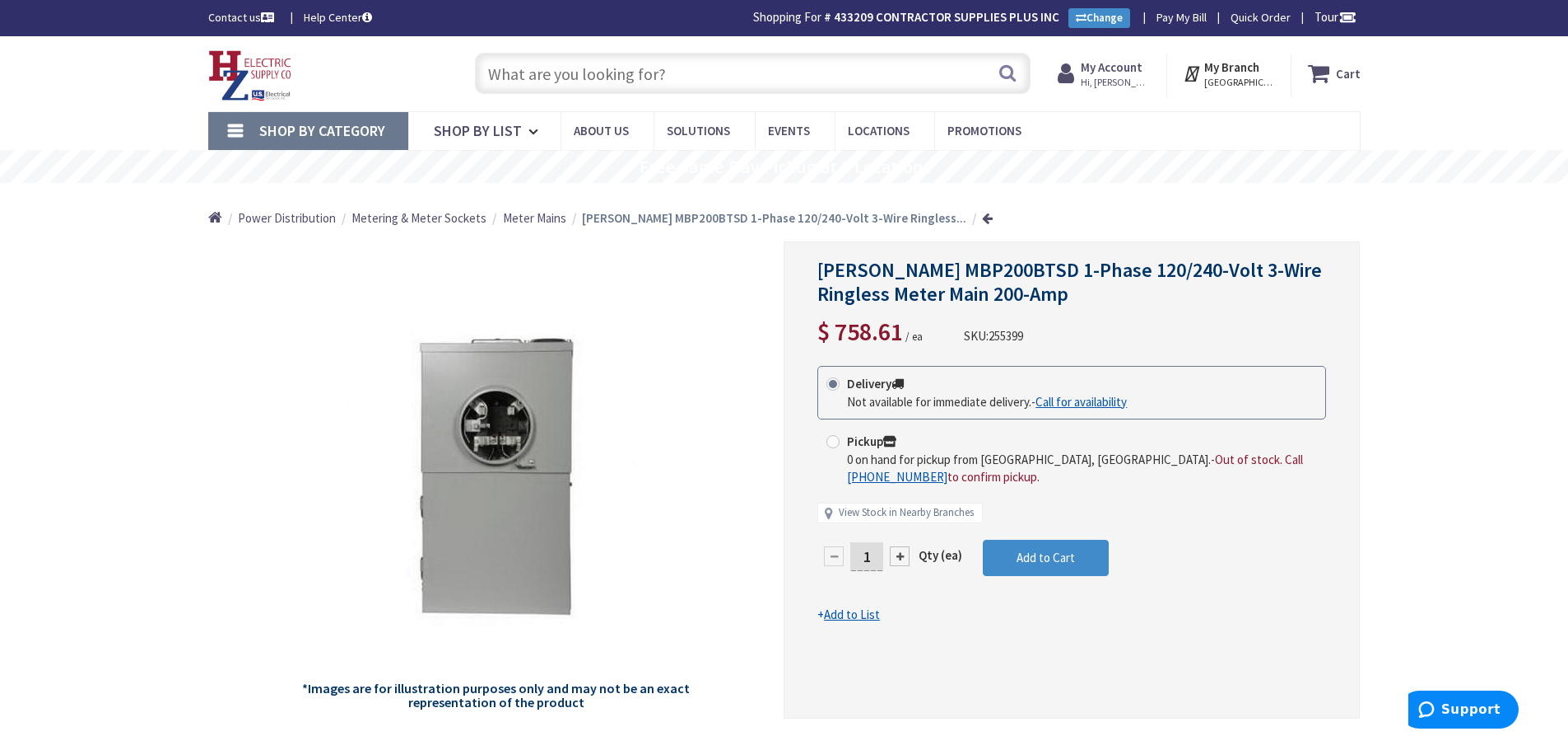
click at [518, 79] on input "text" at bounding box center [753, 73] width 556 height 42
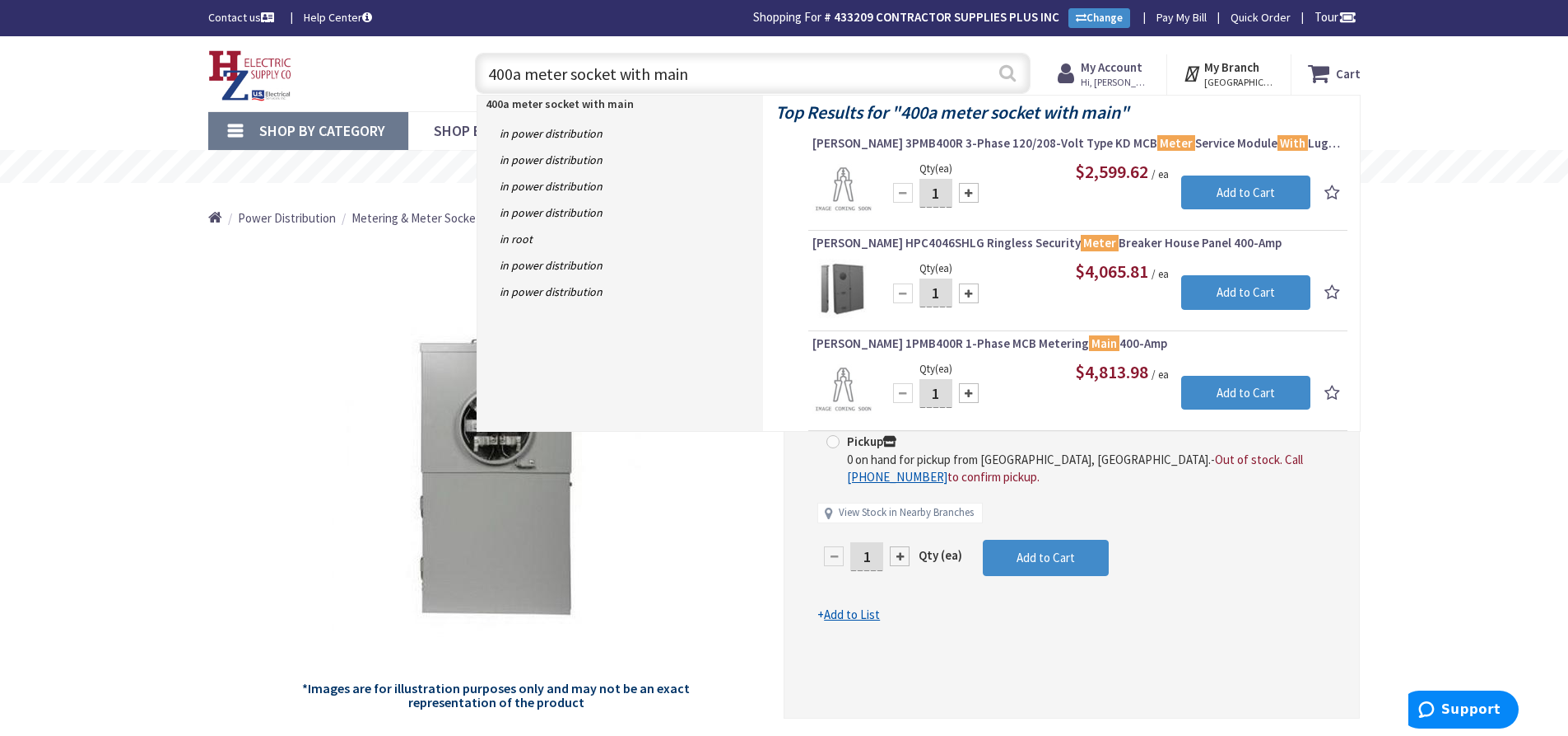
type input "400a meter socket with main"
drag, startPoint x: 1002, startPoint y: 75, endPoint x: 1000, endPoint y: 96, distance: 21.1
click at [1002, 83] on button "Search" at bounding box center [1008, 73] width 21 height 37
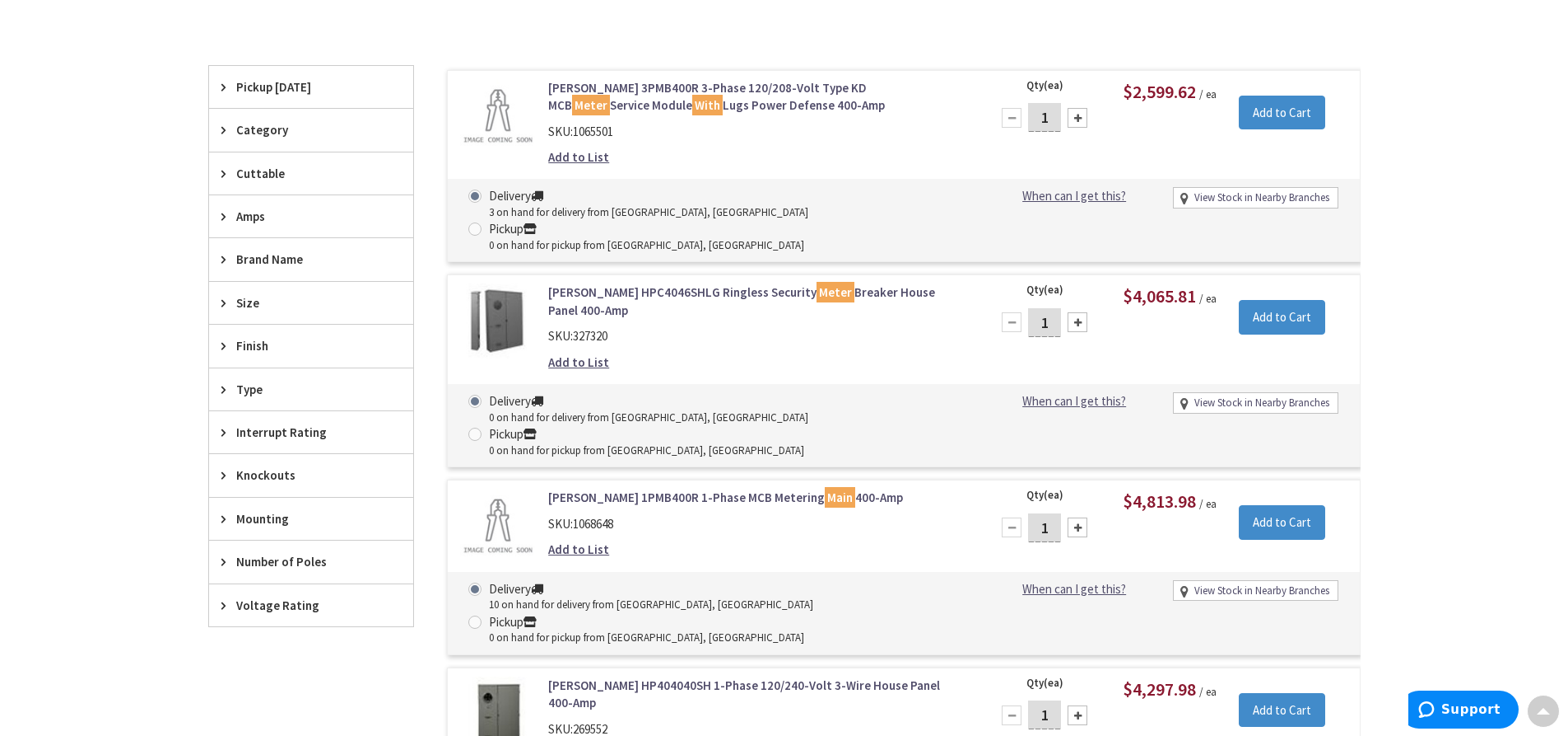
scroll to position [579, 0]
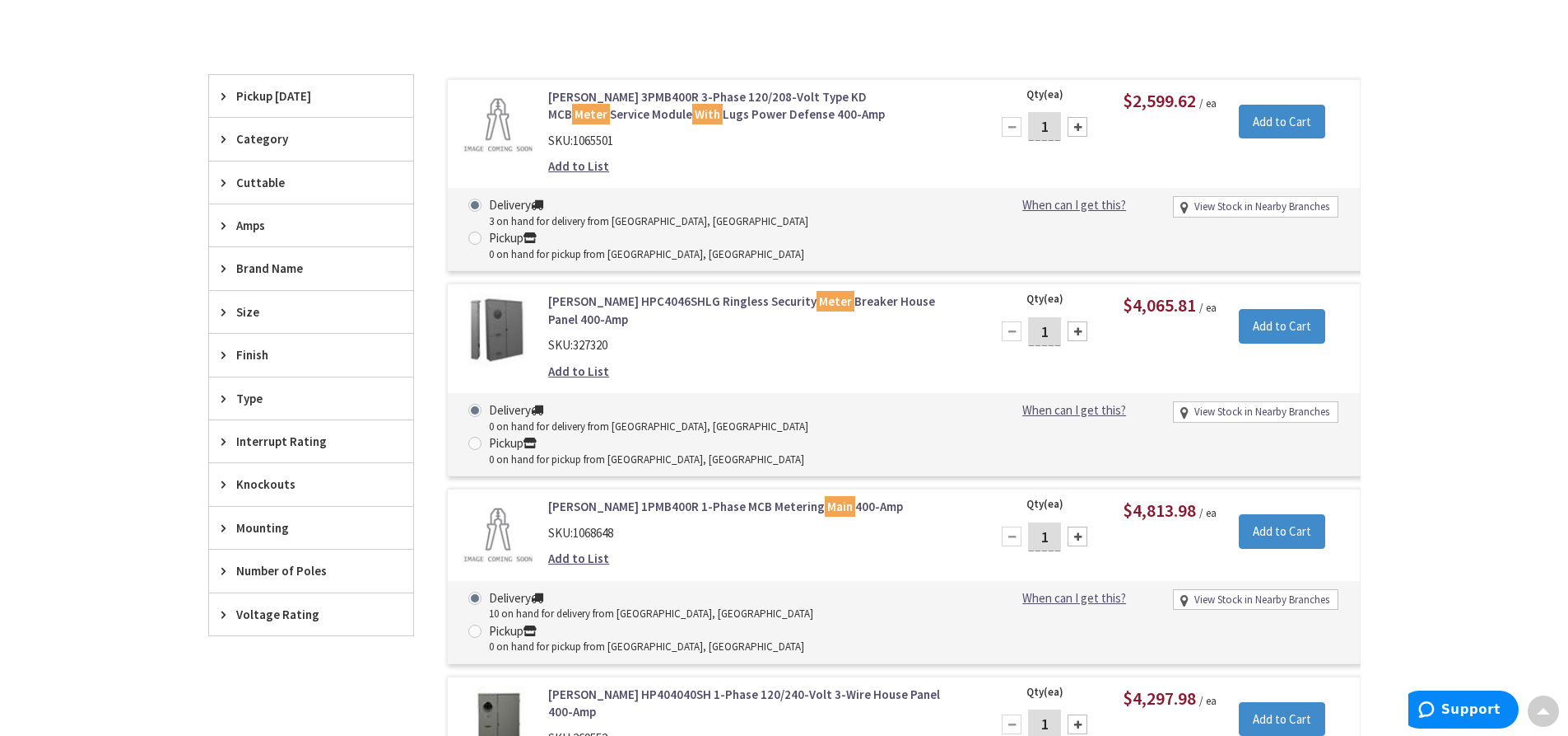
click at [306, 218] on span "Amps" at bounding box center [303, 226] width 135 height 17
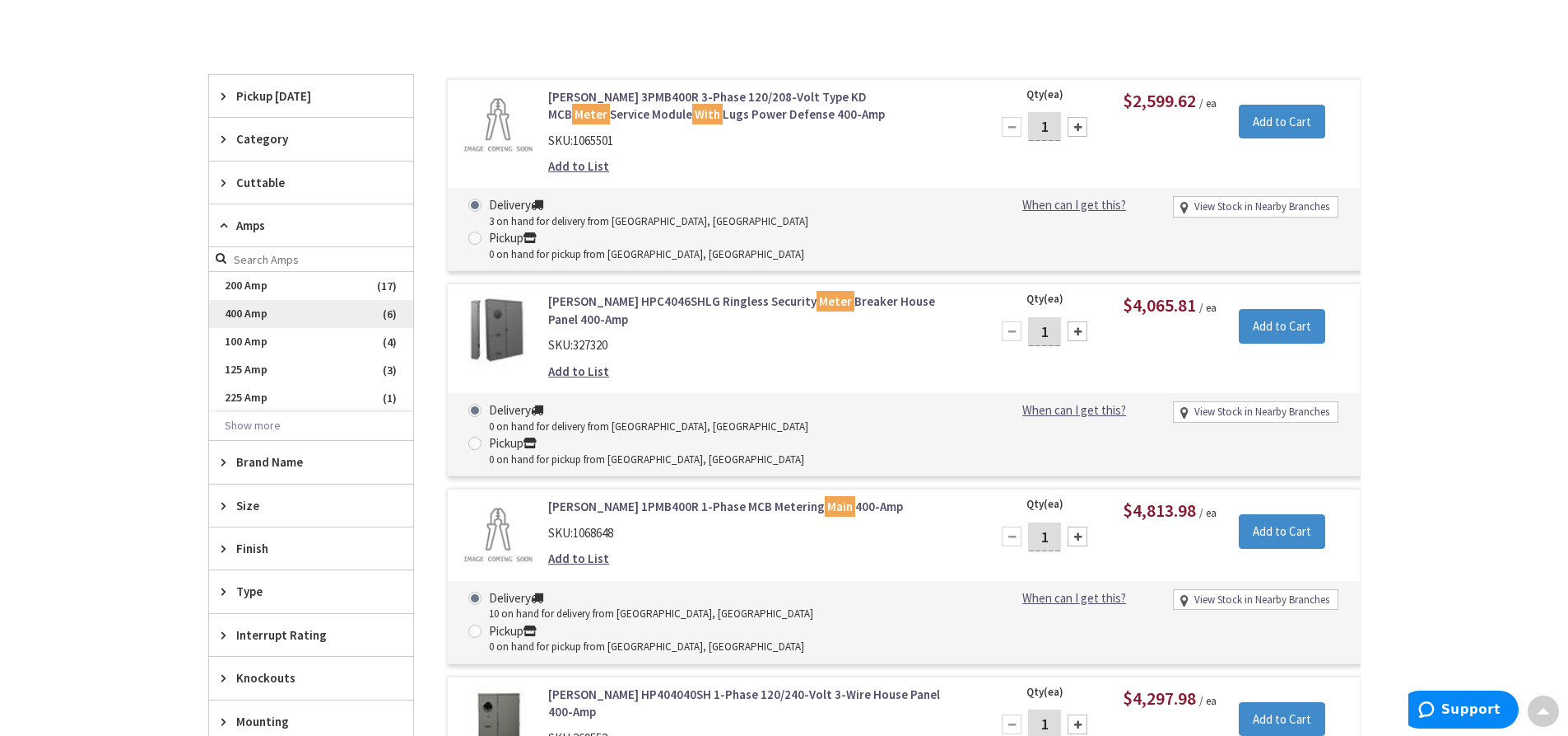
click at [264, 314] on span "400 Amp" at bounding box center [311, 314] width 204 height 28
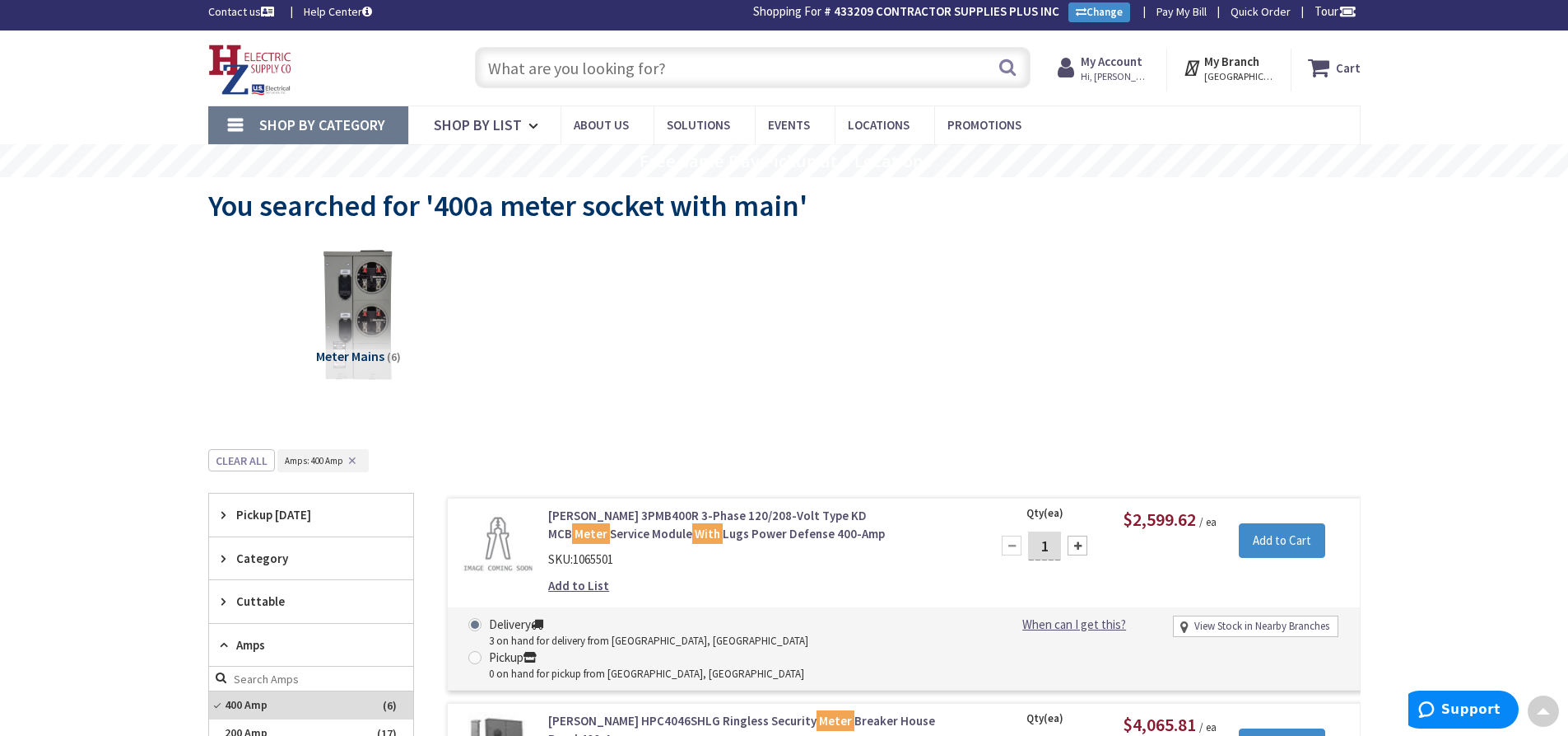
scroll to position [0, 0]
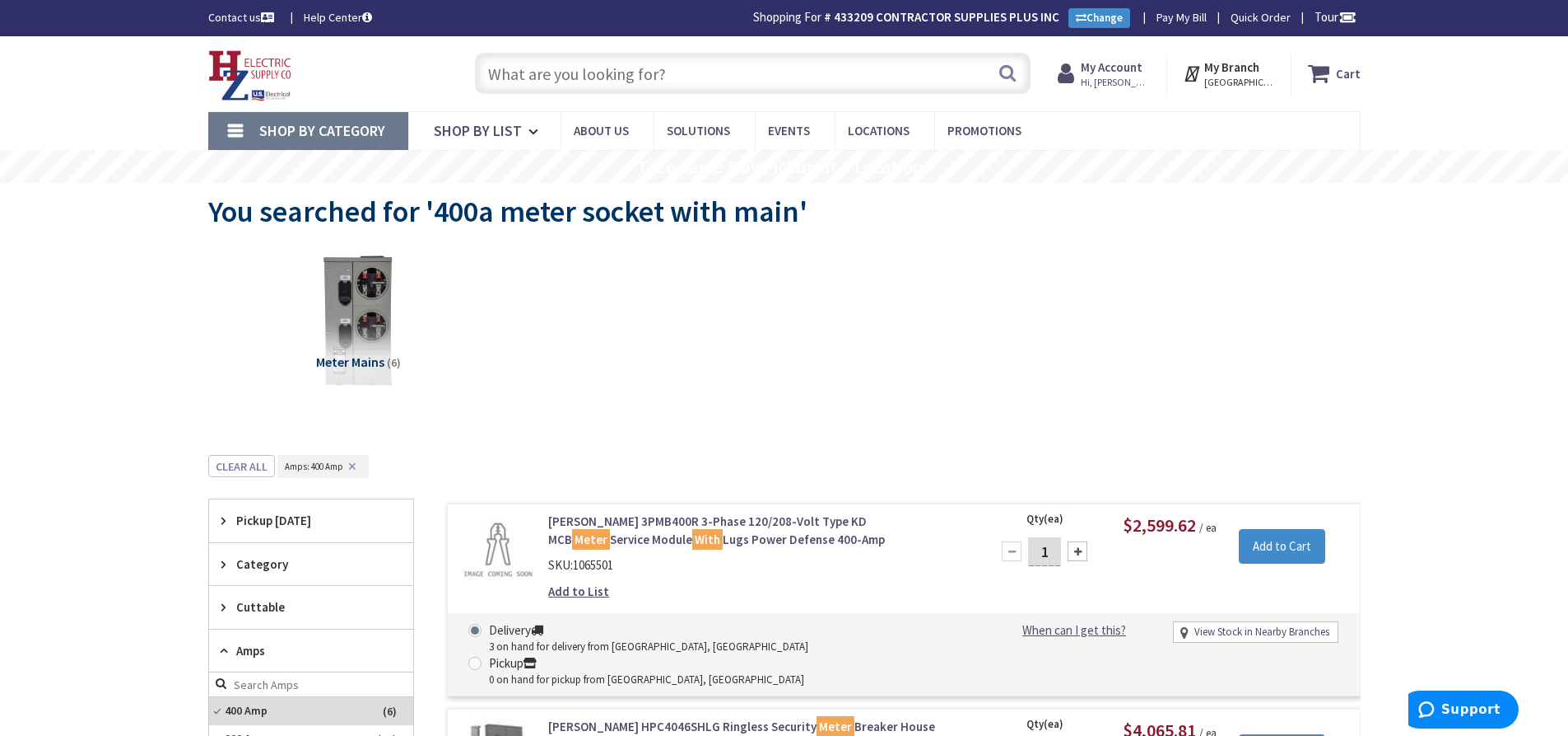
click at [521, 76] on input "text" at bounding box center [753, 73] width 556 height 42
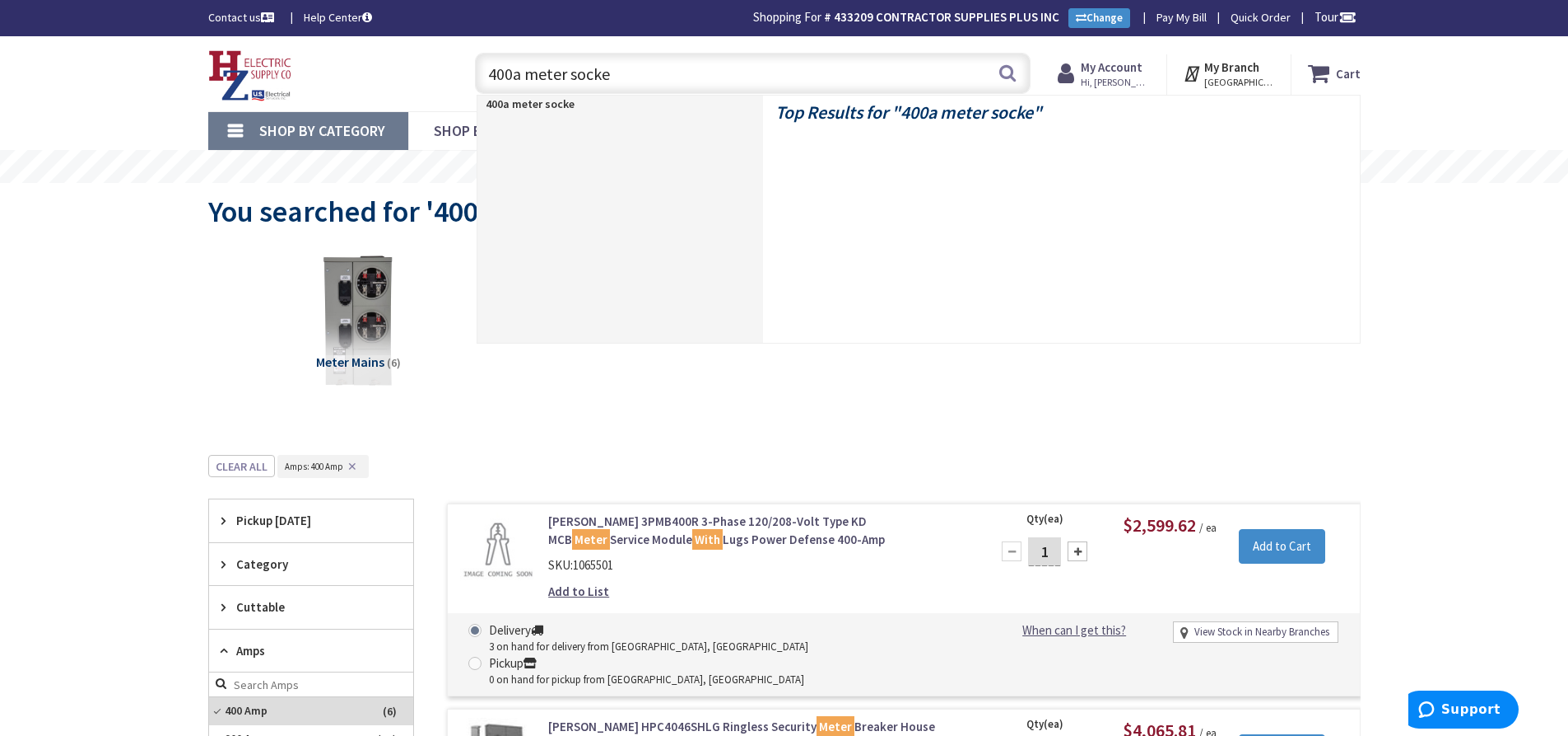
type input "400a meter socket"
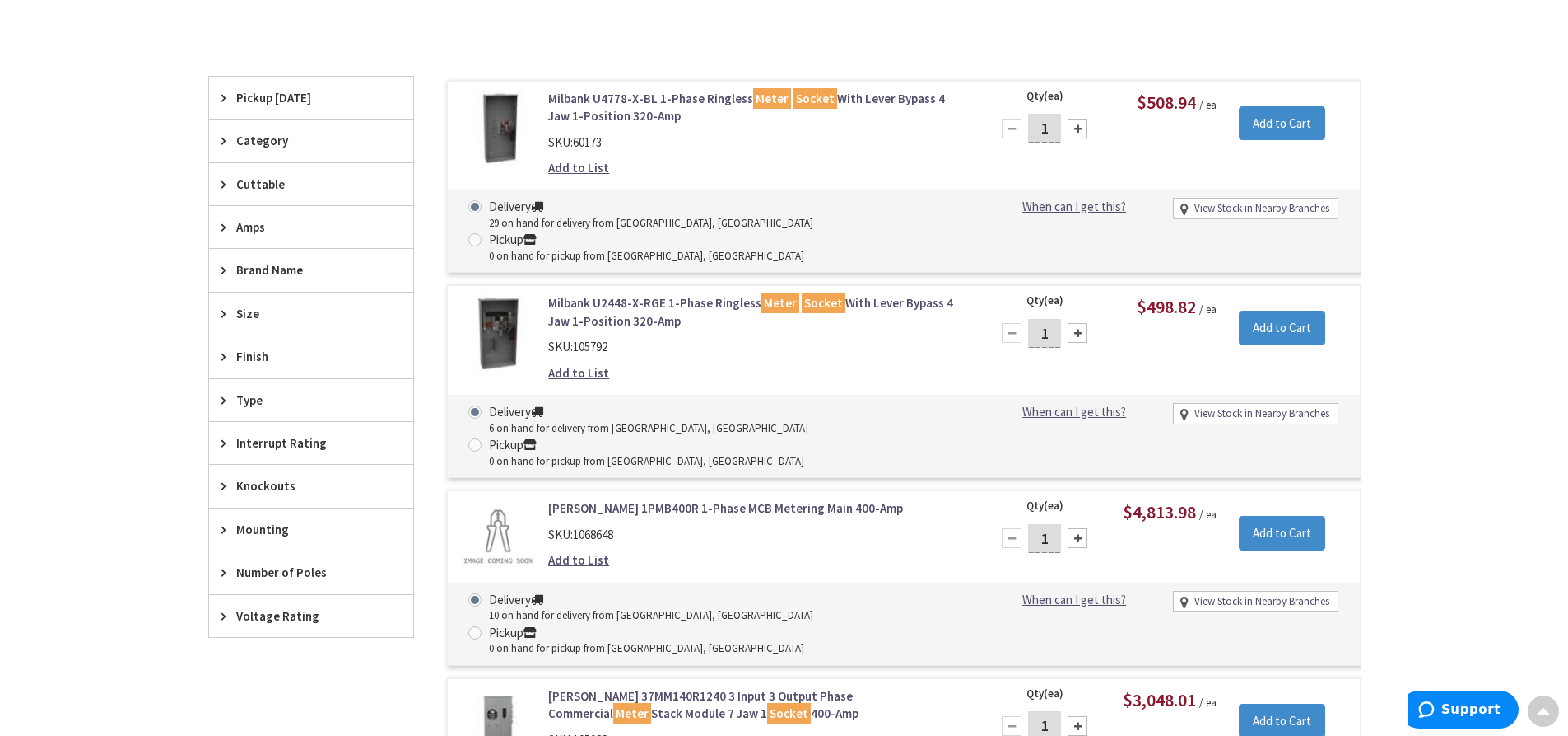
scroll to position [579, 0]
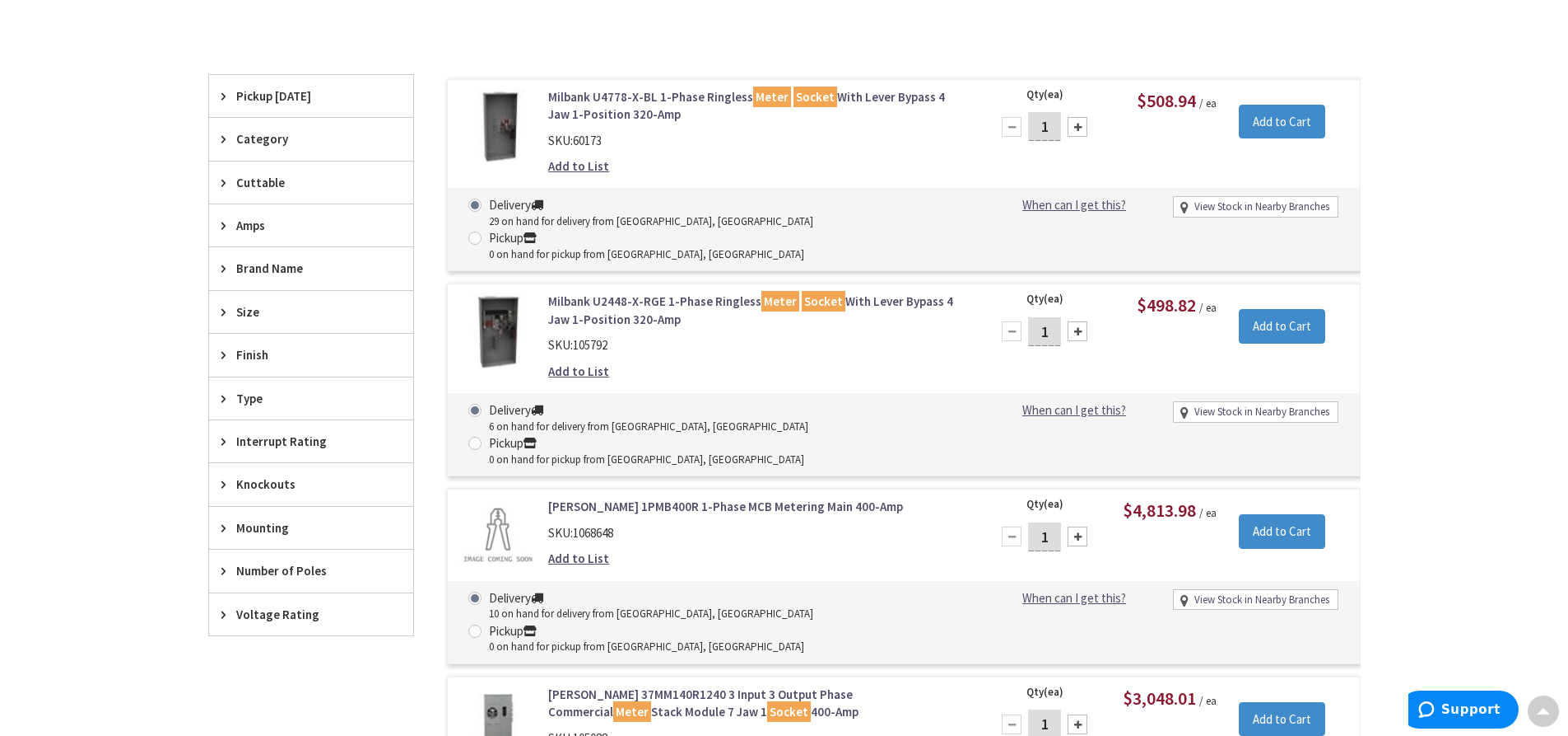
click at [297, 233] on span "Amps" at bounding box center [303, 226] width 135 height 17
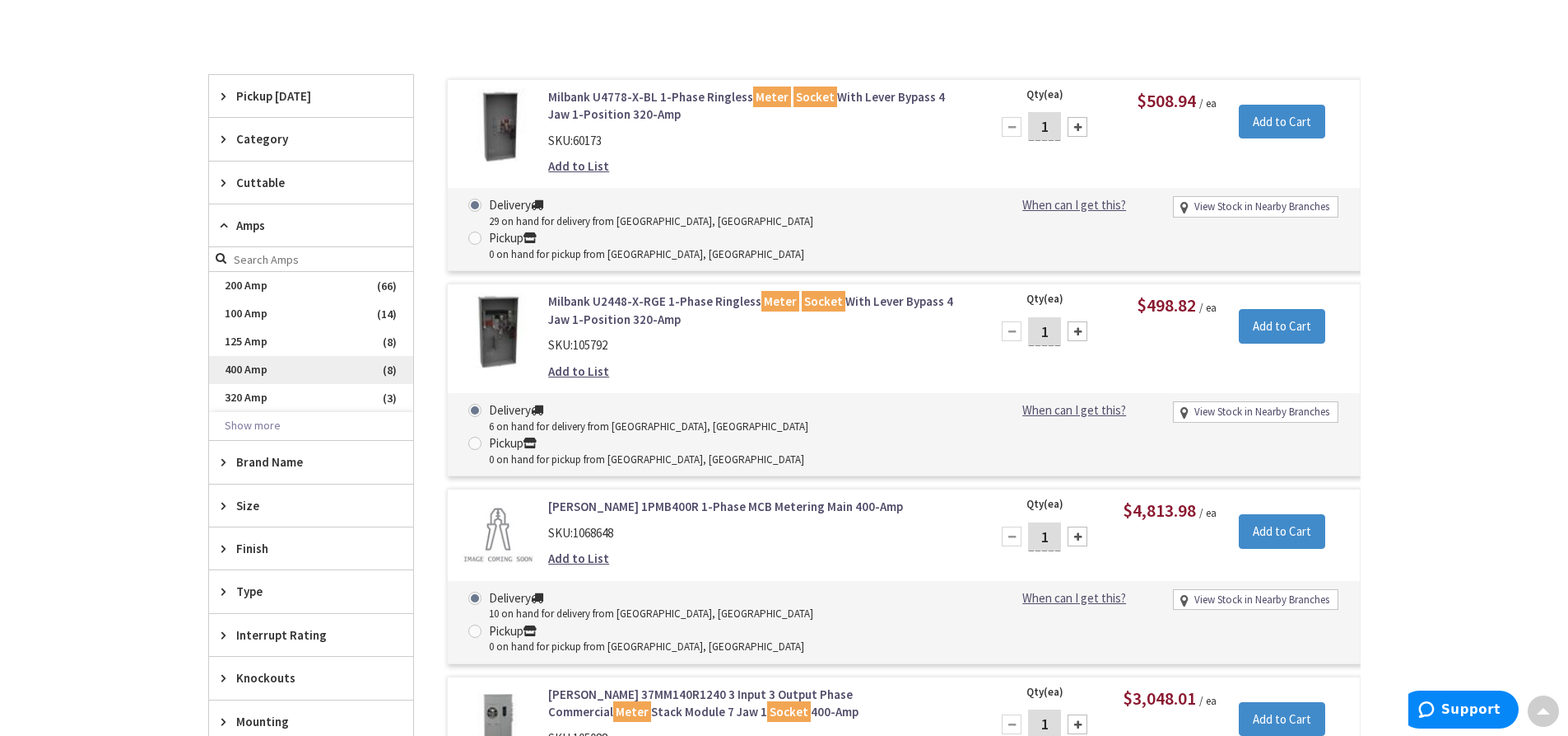
click at [262, 368] on span "400 Amp" at bounding box center [311, 369] width 204 height 28
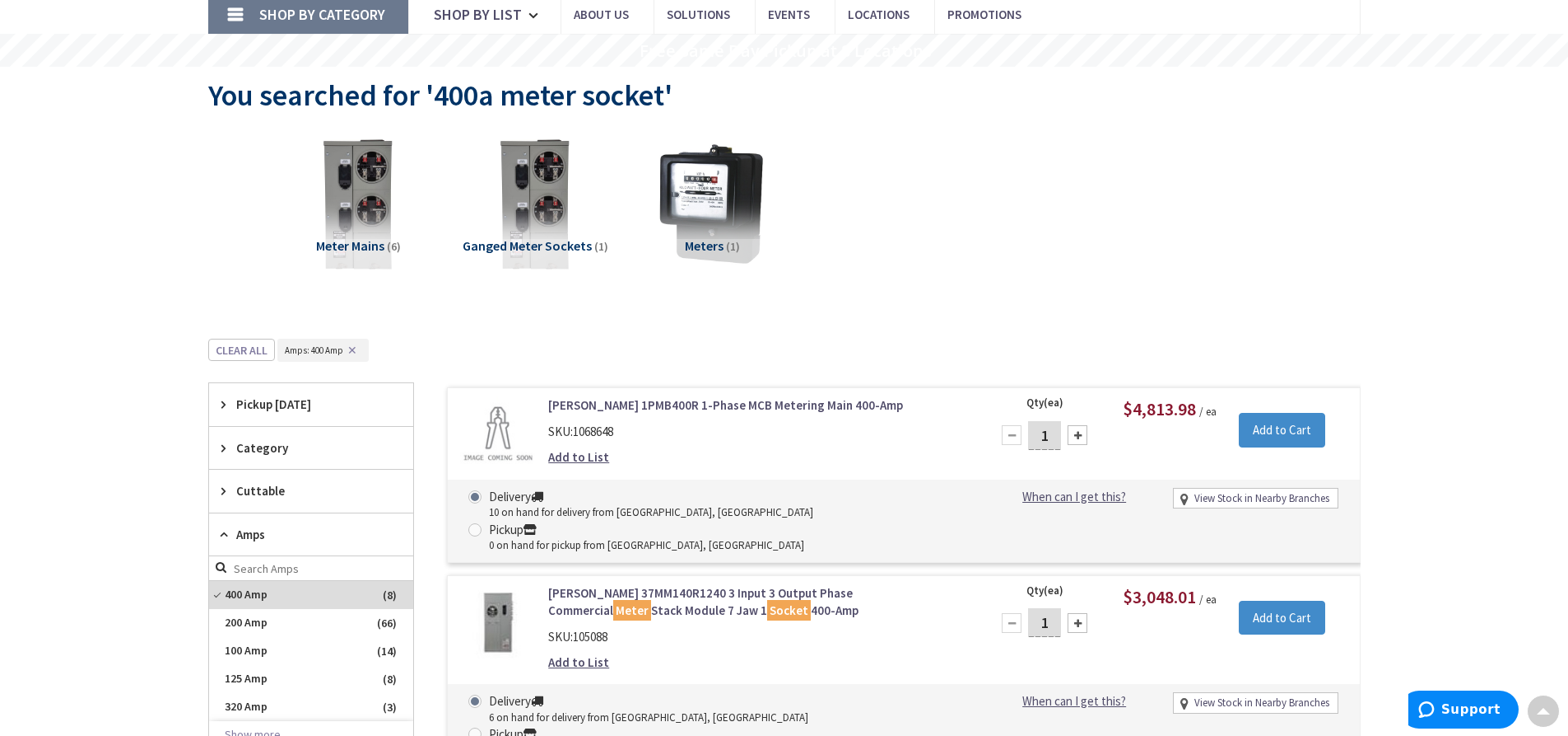
scroll to position [112, 0]
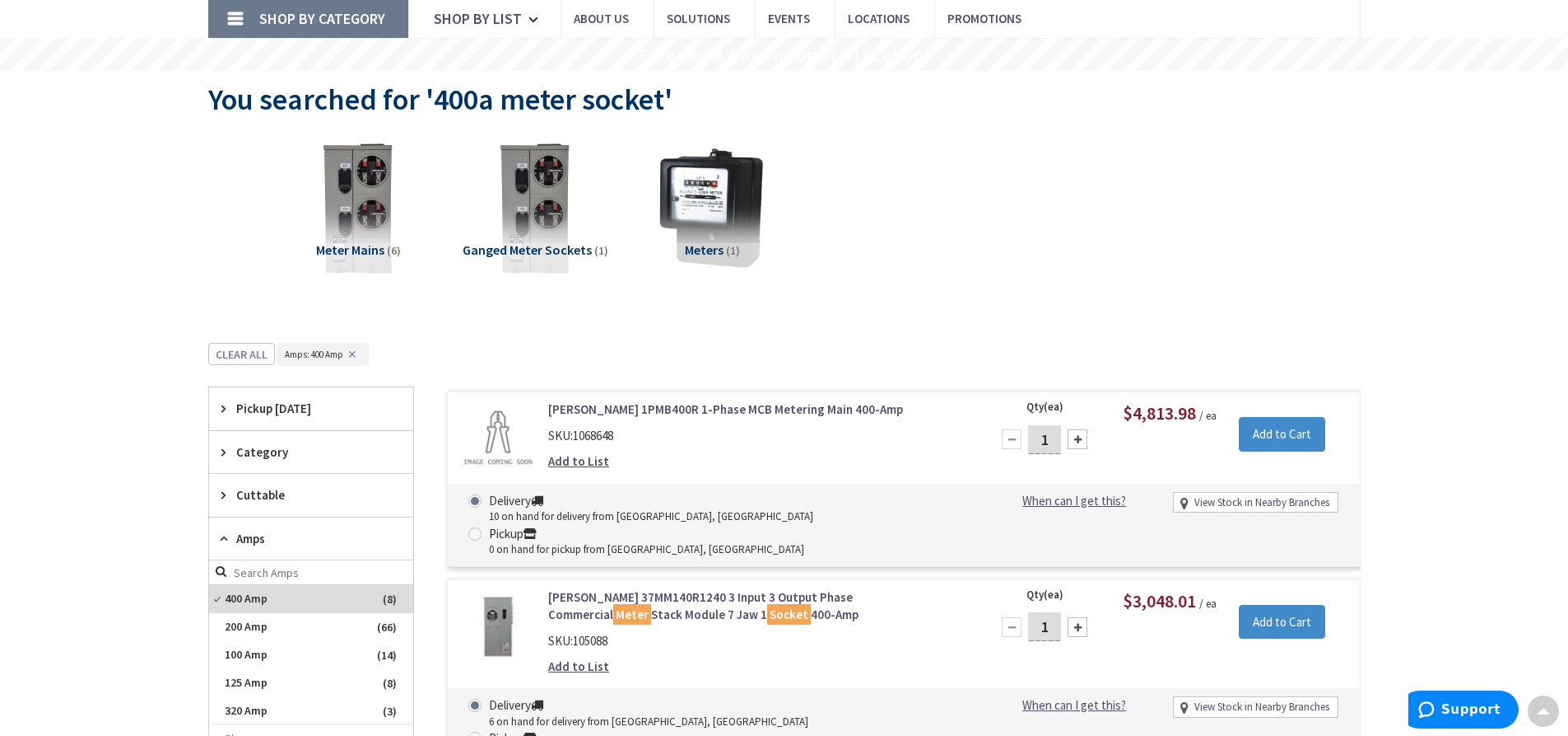
click at [712, 409] on link "[PERSON_NAME] 1PMB400R 1-Phase MCB Metering Main 400-Amp" at bounding box center [757, 409] width 419 height 17
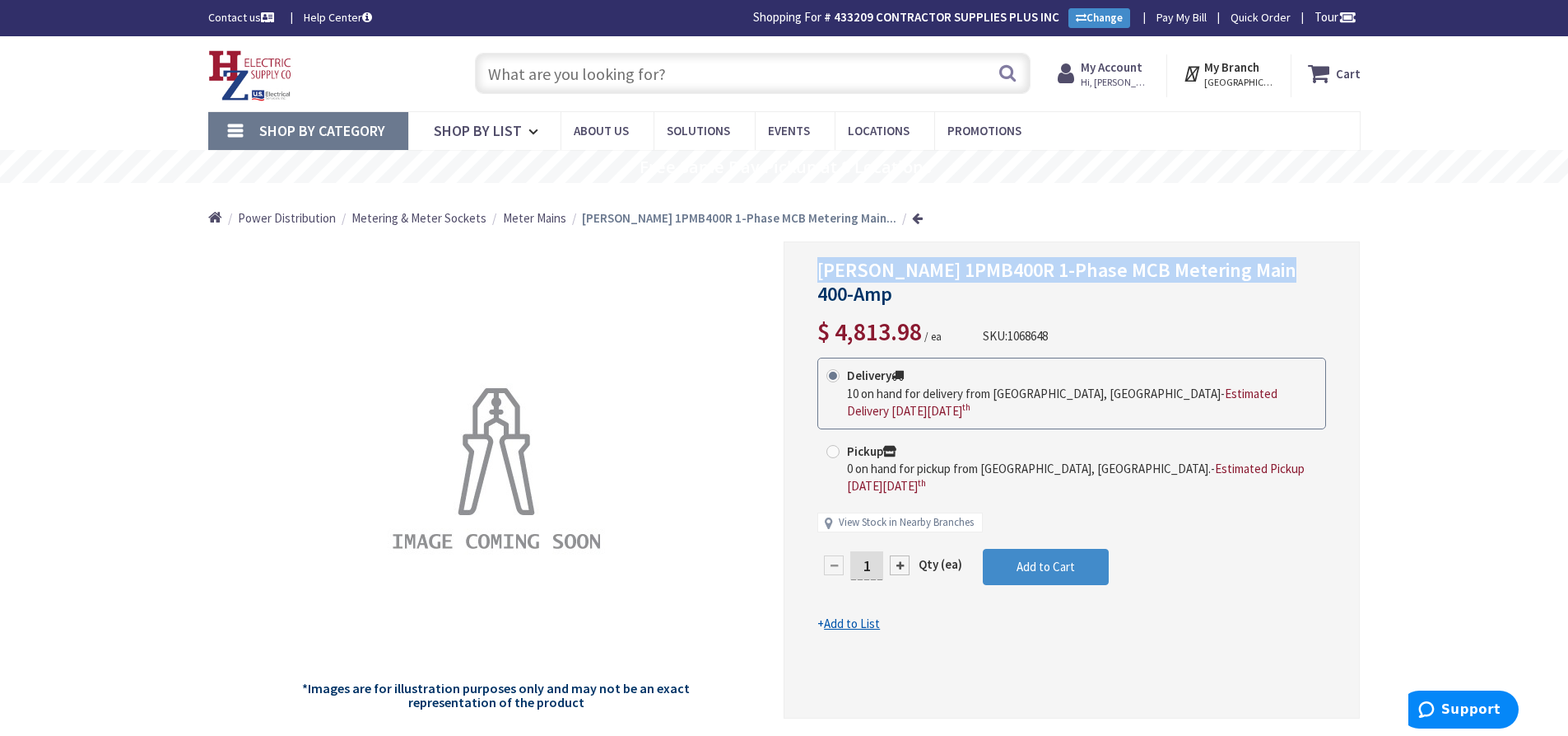
drag, startPoint x: 819, startPoint y: 271, endPoint x: 1283, endPoint y: 268, distance: 464.0
click at [1283, 268] on h1 "[PERSON_NAME] 1PMB400R 1-Phase MCB Metering Main 400-Amp" at bounding box center [1072, 282] width 509 height 47
copy span "[PERSON_NAME] 1PMB400R 1-Phase MCB Metering Main 400-Amp"
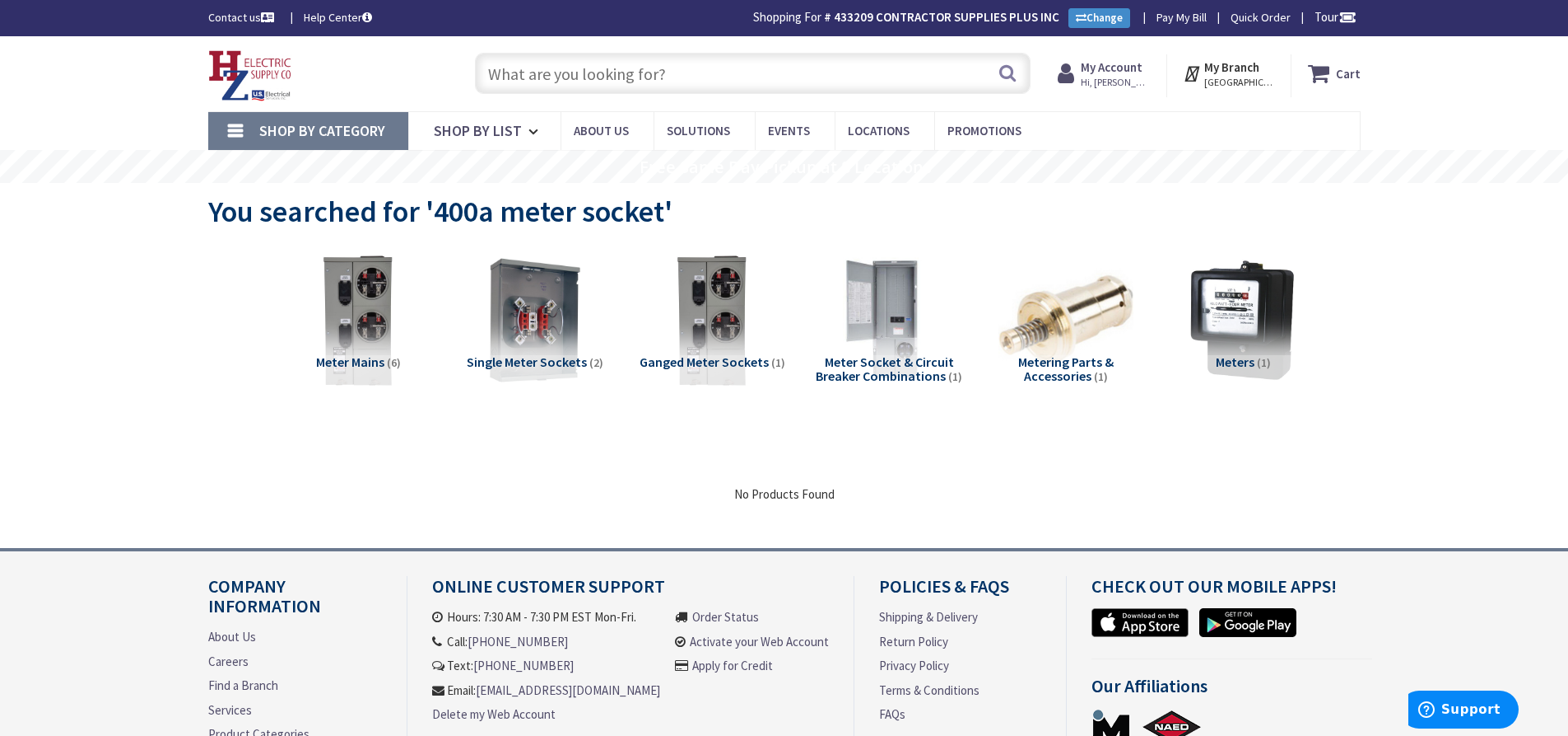
click at [508, 73] on input "text" at bounding box center [753, 73] width 556 height 42
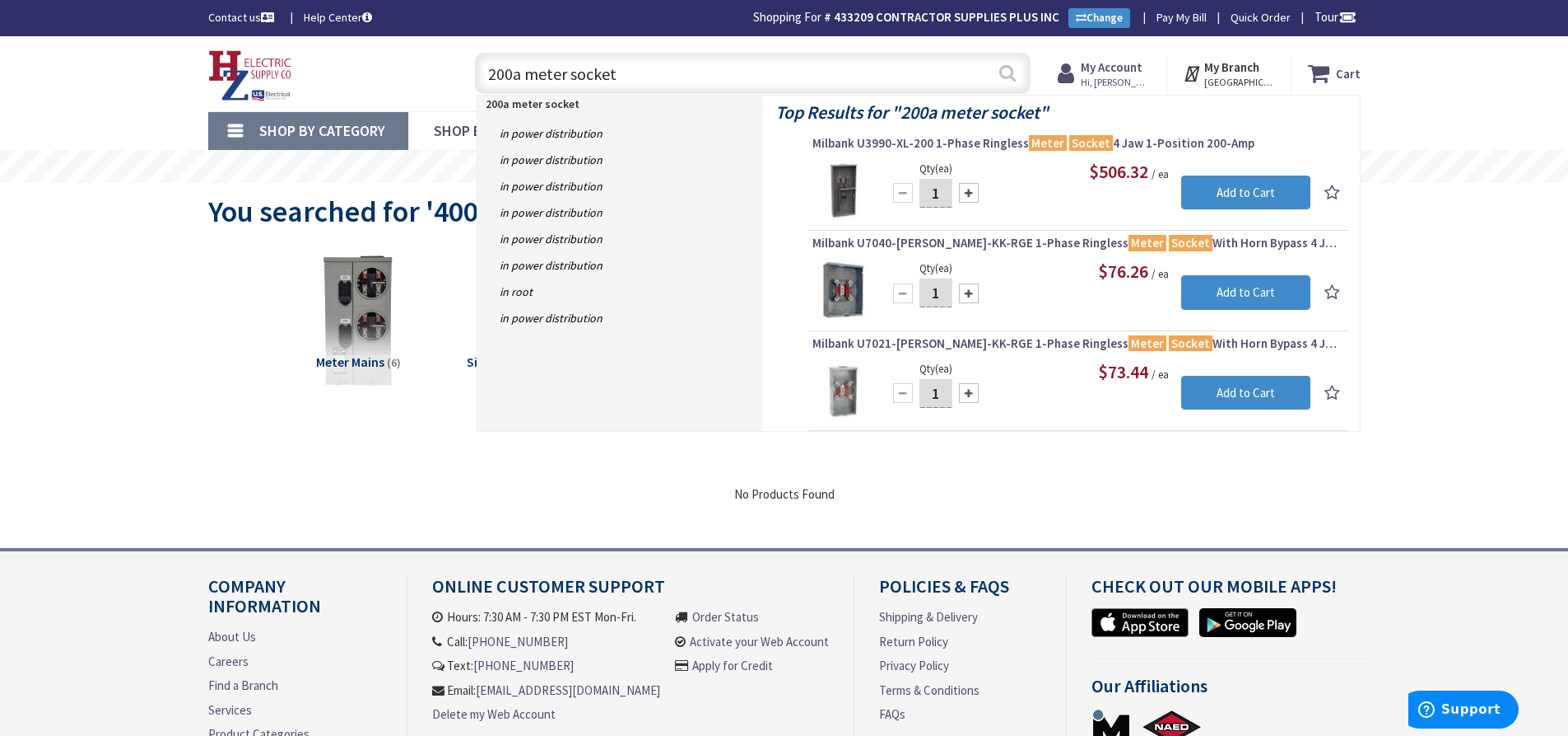
type input "200a meter socket"
click at [1012, 74] on button "Search" at bounding box center [1008, 73] width 21 height 37
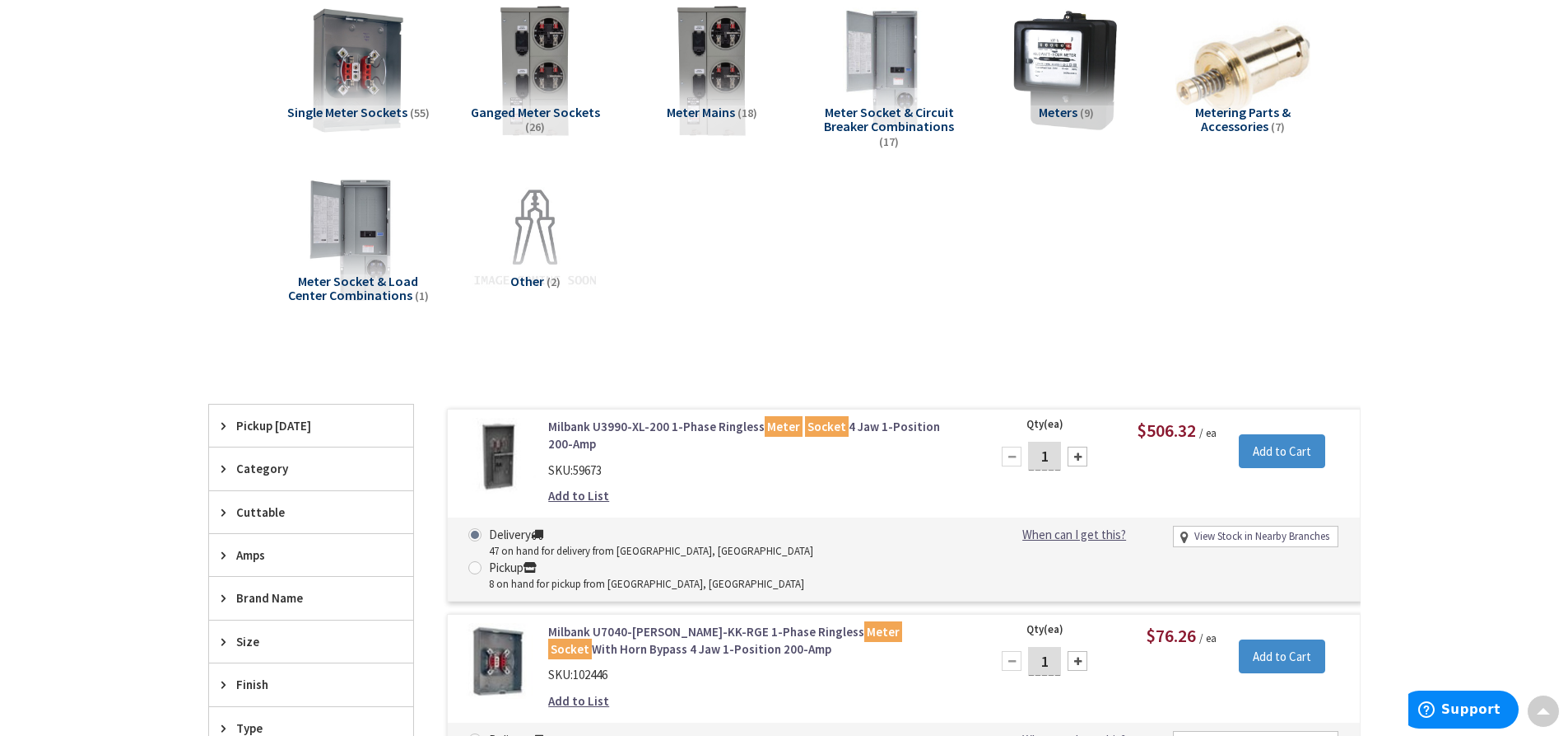
scroll to position [250, 0]
click at [501, 462] on img at bounding box center [498, 455] width 76 height 77
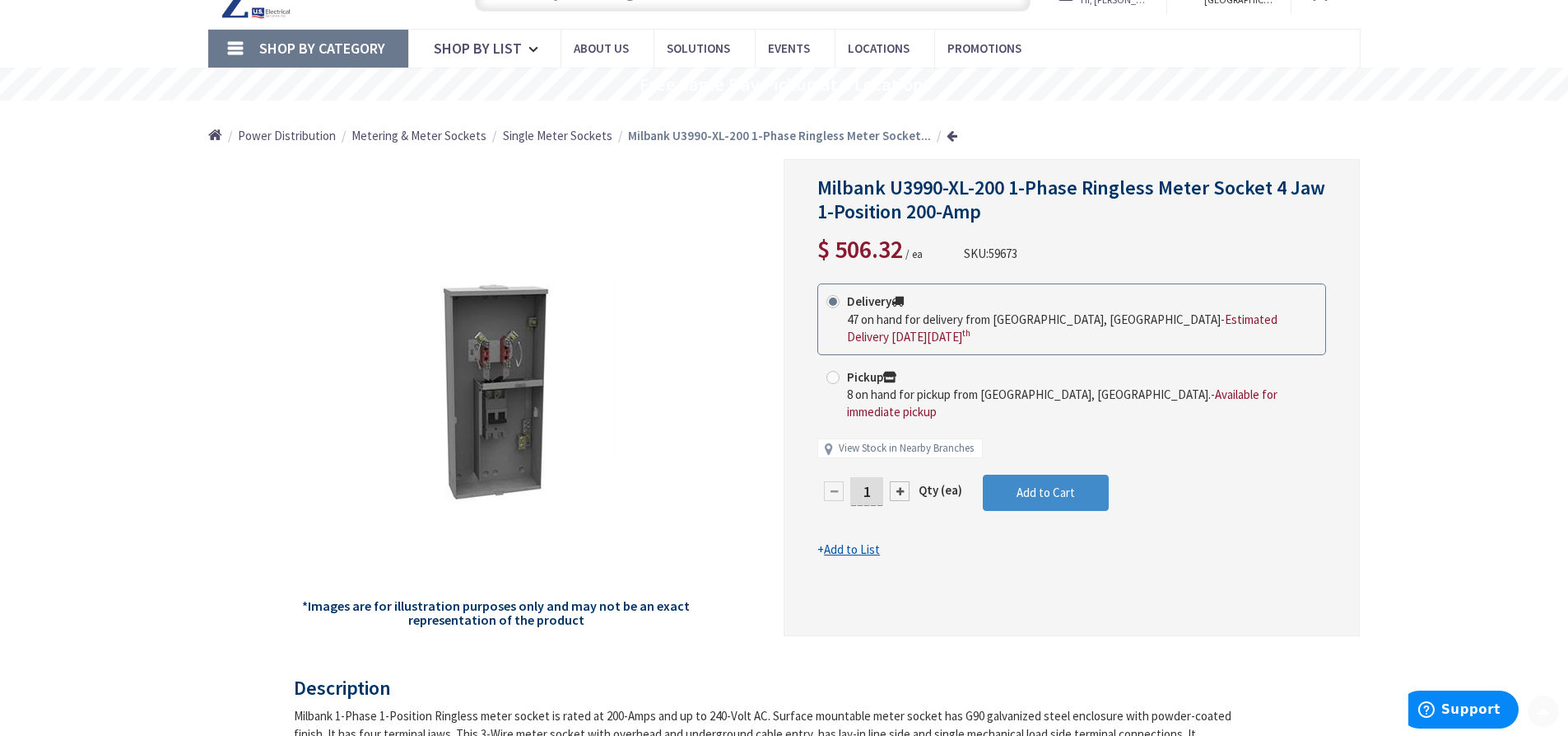
scroll to position [85, 0]
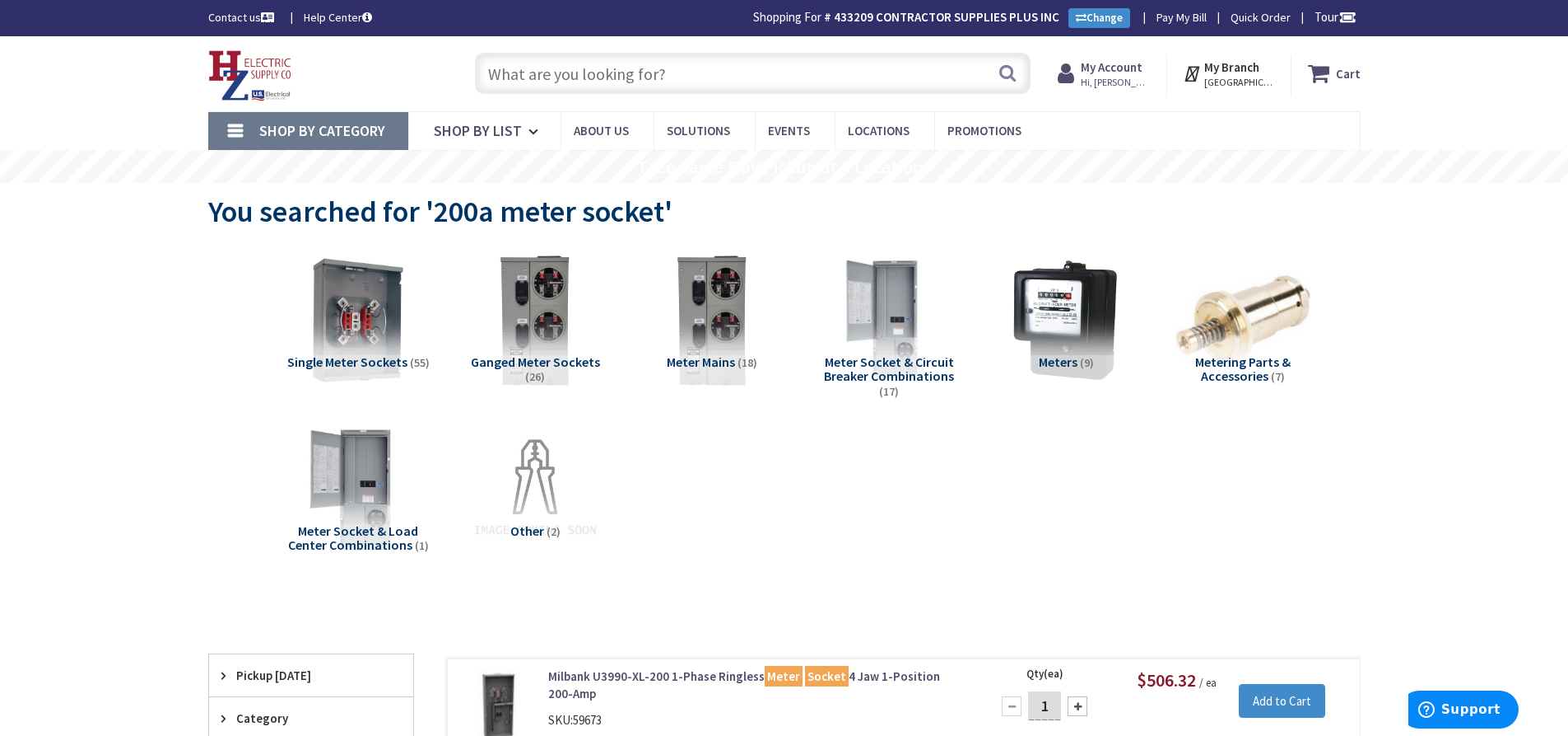
click at [509, 77] on input "text" at bounding box center [753, 73] width 556 height 42
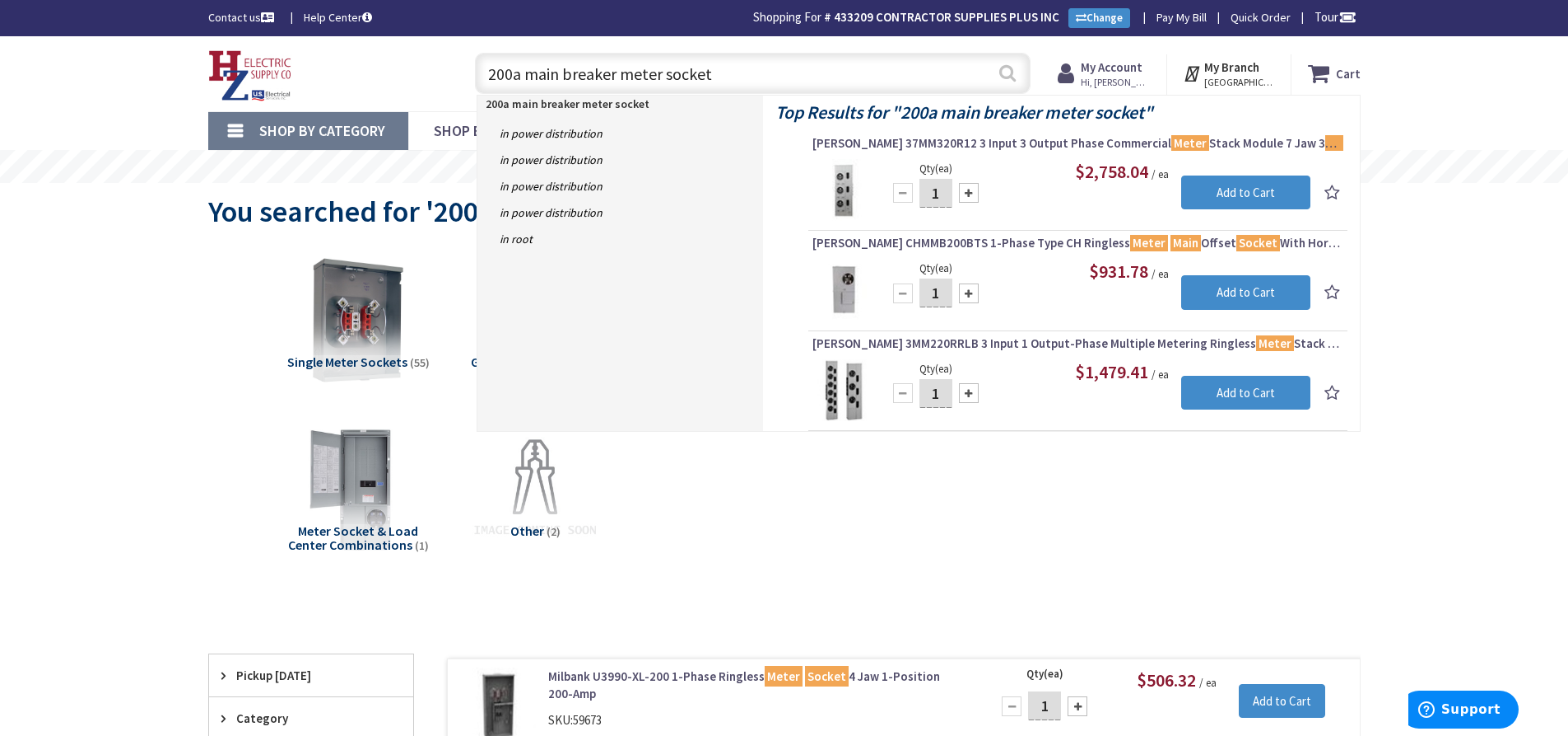
type input "200a main breaker meter socket"
click at [1011, 65] on button "Search" at bounding box center [1008, 73] width 21 height 37
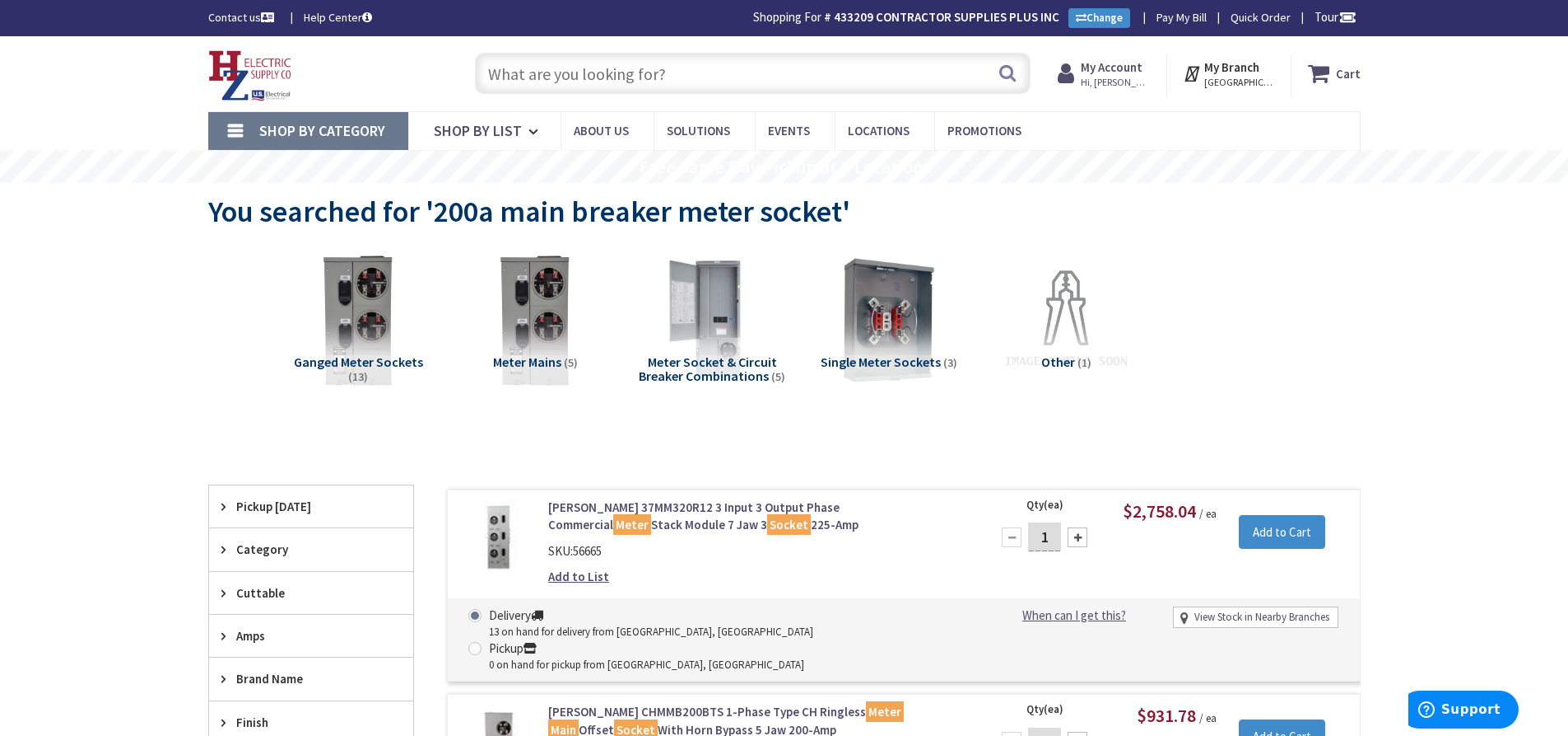
click at [543, 83] on input "text" at bounding box center [753, 73] width 556 height 42
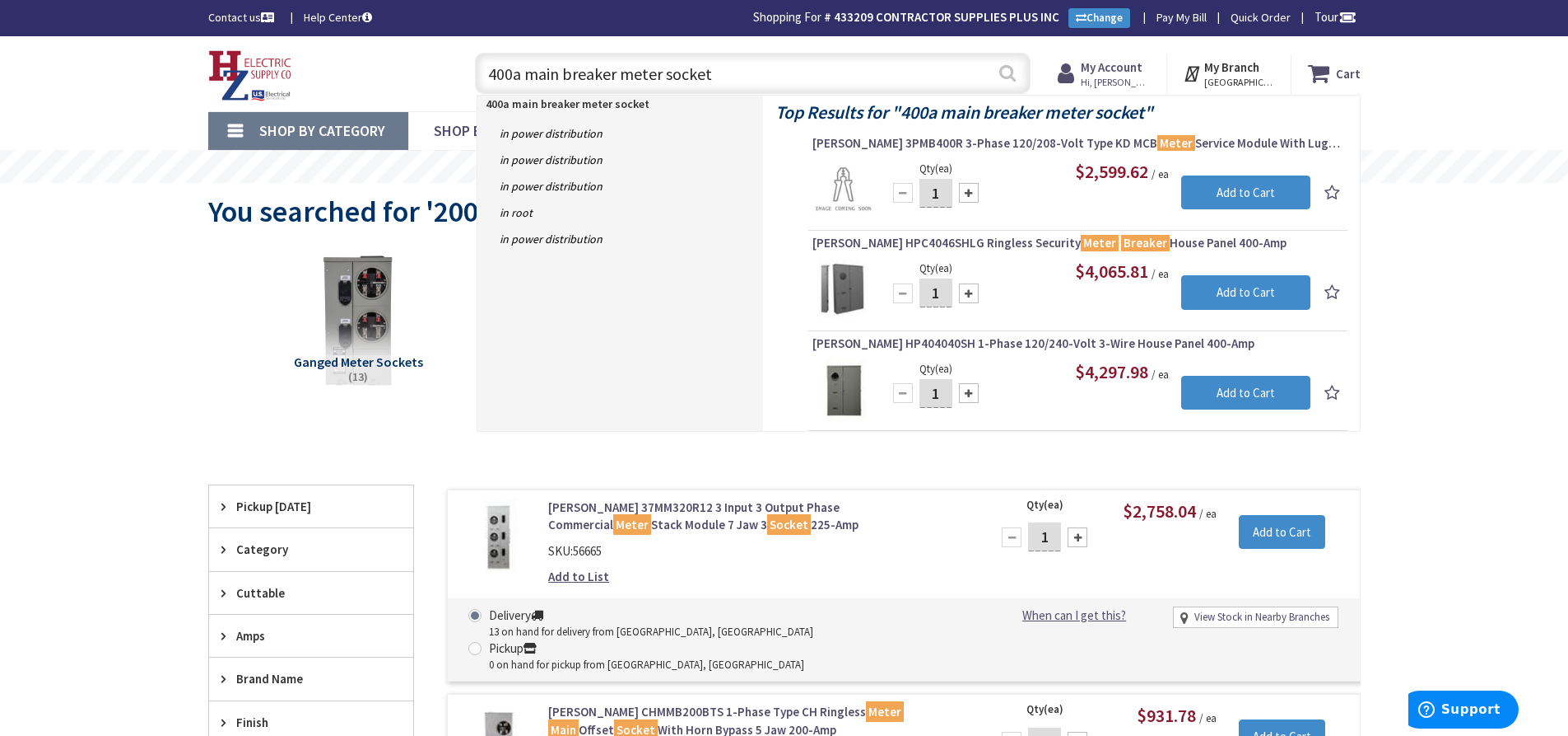
type input "400a main breaker meter socket"
click at [1005, 75] on button "Search" at bounding box center [1008, 73] width 21 height 37
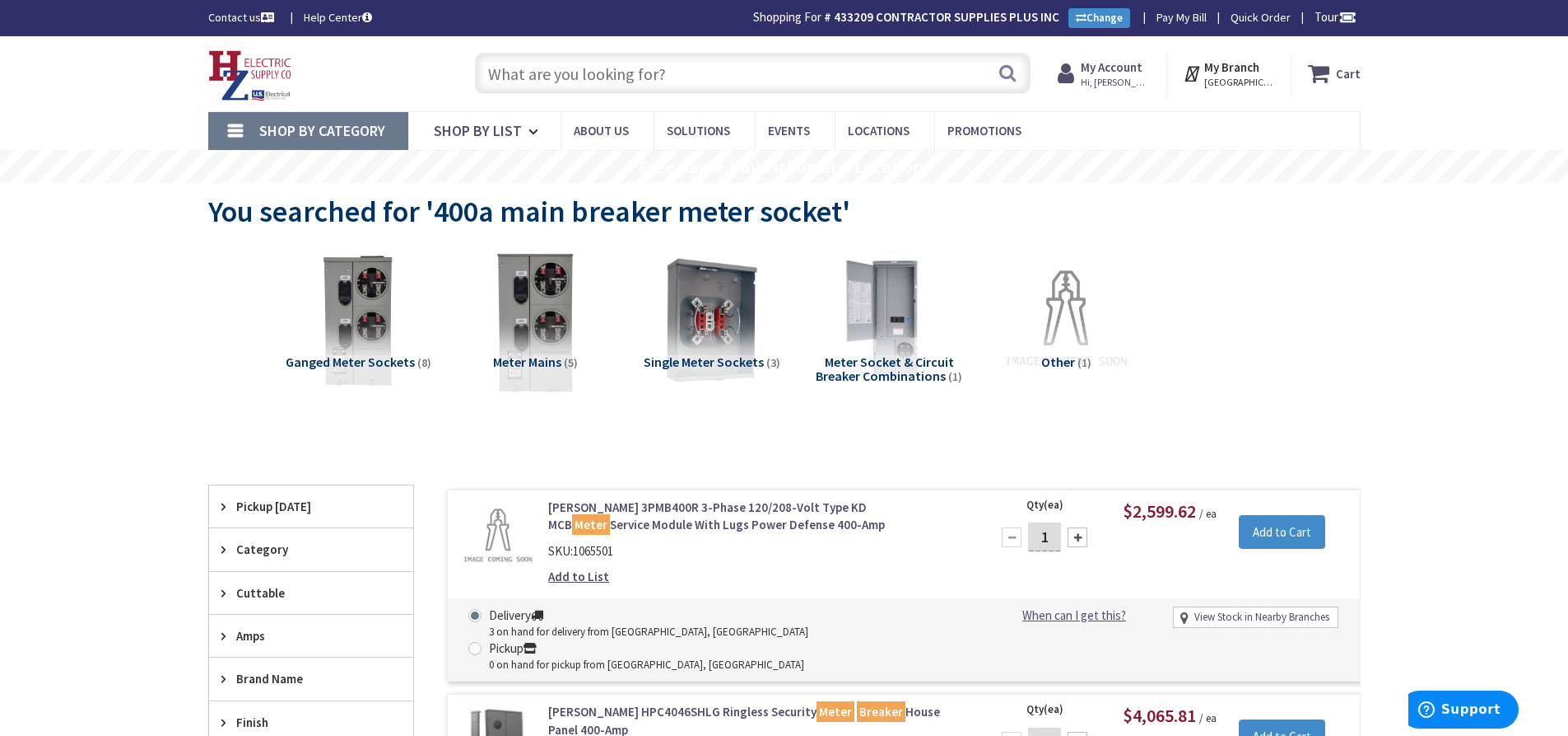
click at [539, 326] on img at bounding box center [534, 320] width 149 height 149
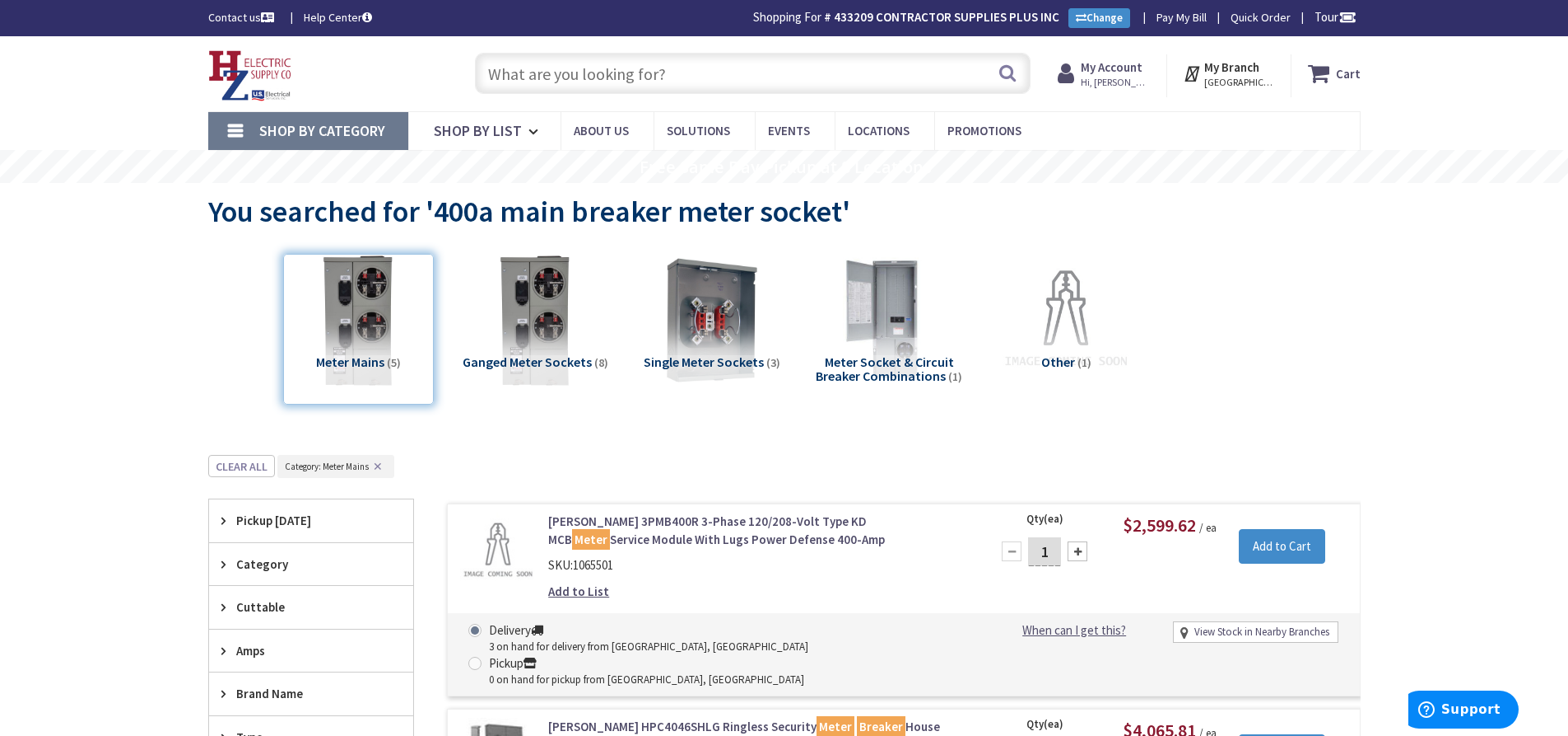
click at [366, 319] on div "Meter Mains (5)" at bounding box center [359, 329] width 151 height 151
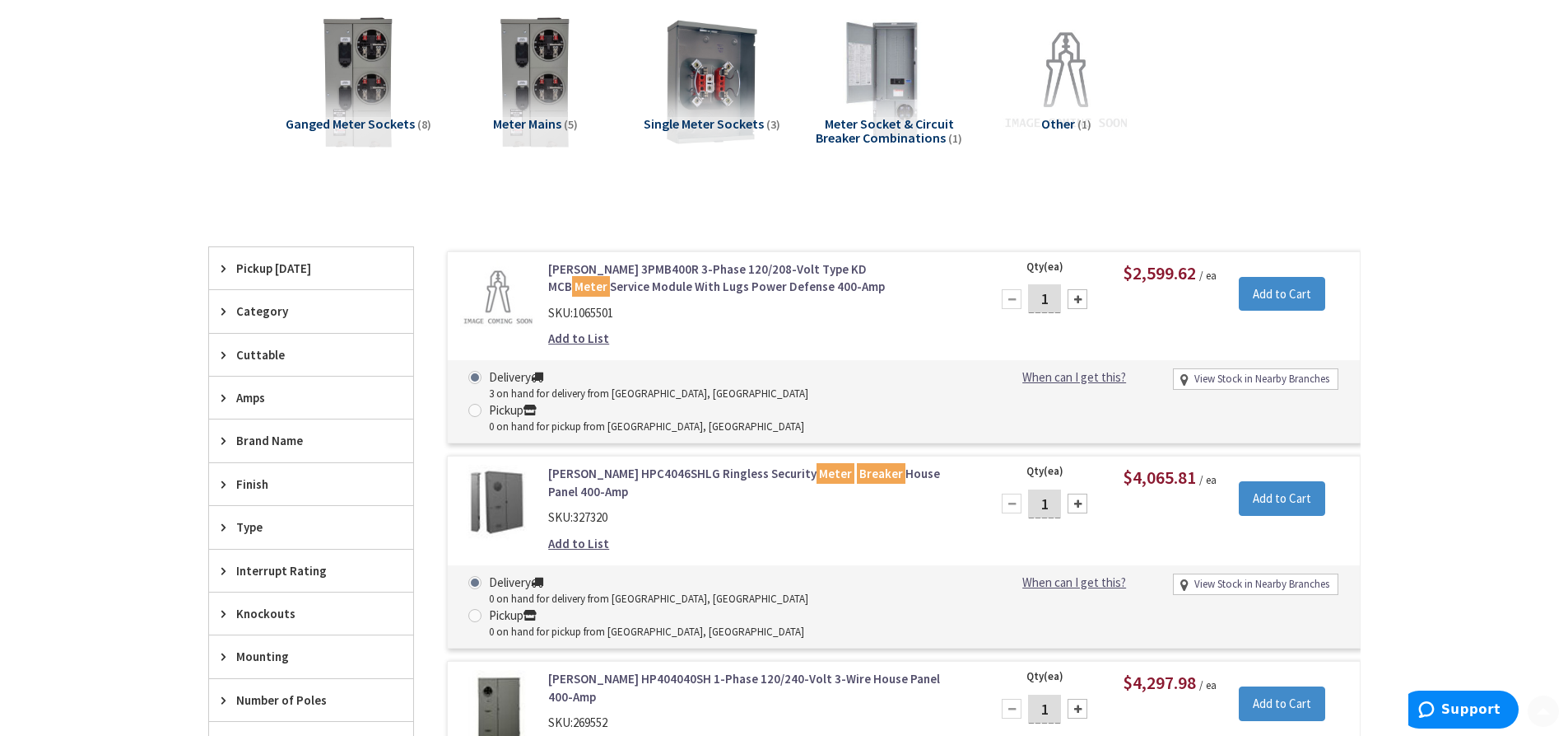
scroll to position [247, 0]
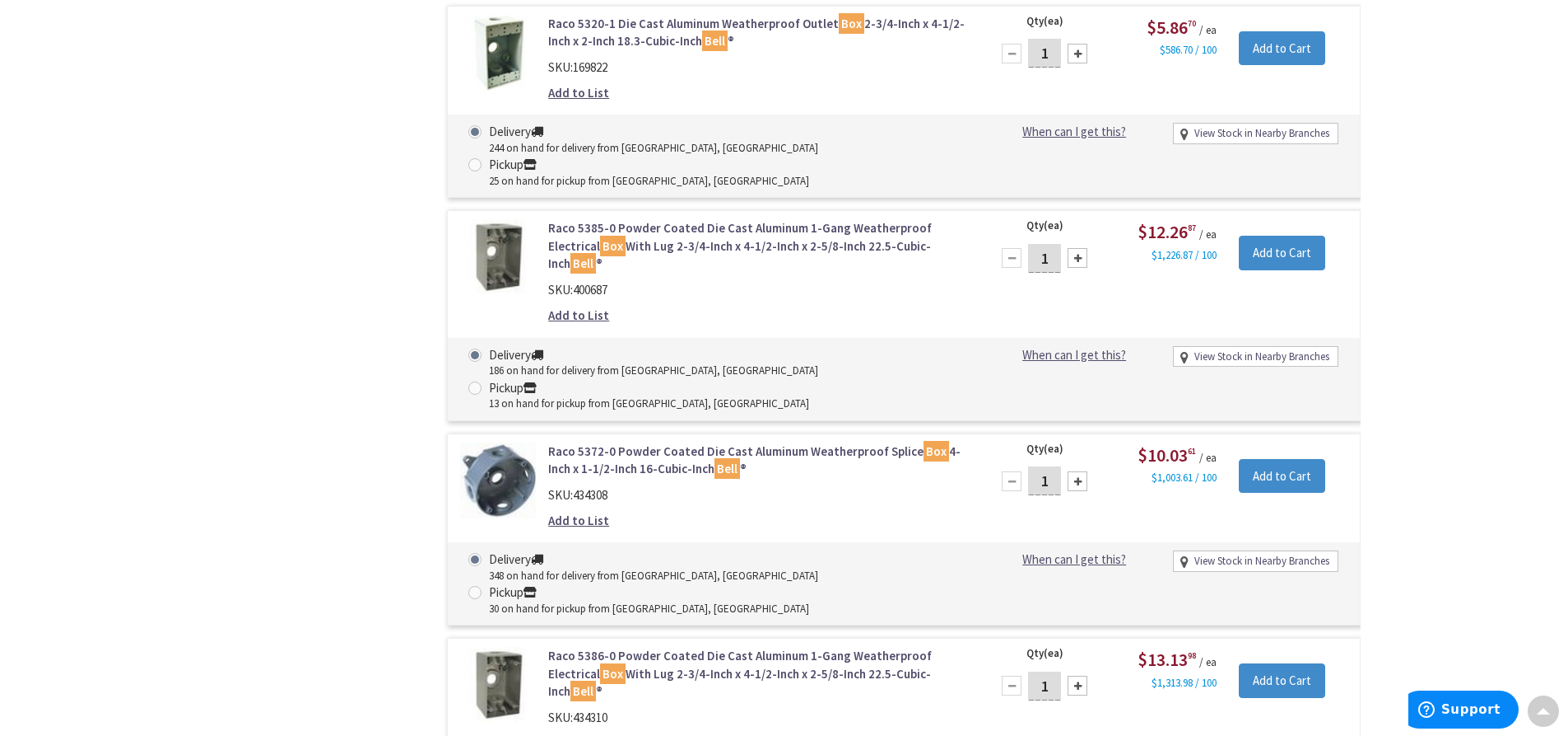
scroll to position [1483, 0]
